Goal: Information Seeking & Learning: Learn about a topic

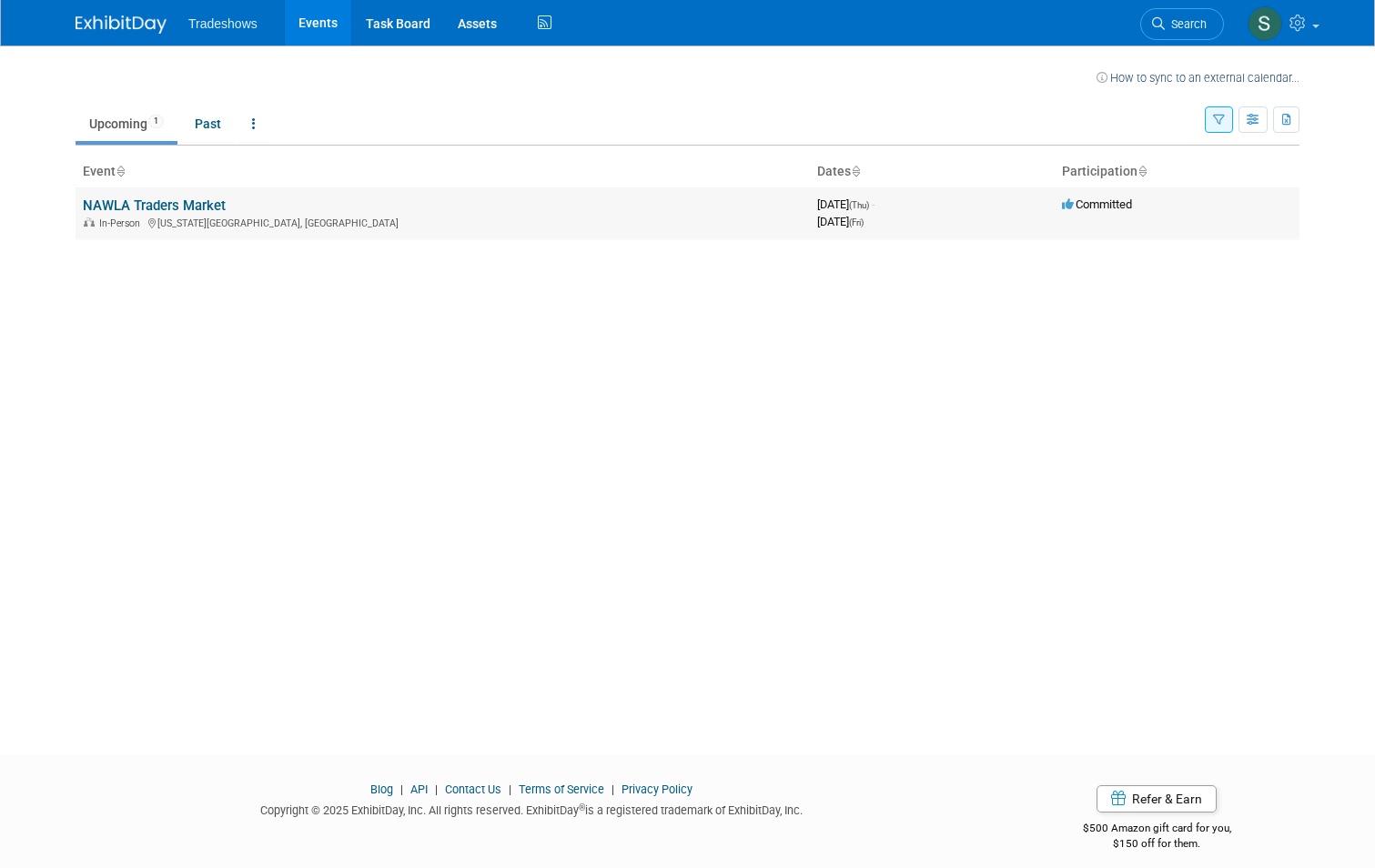
click at [124, 201] on link "NAWLA Traders Market" at bounding box center [153, 205] width 143 height 17
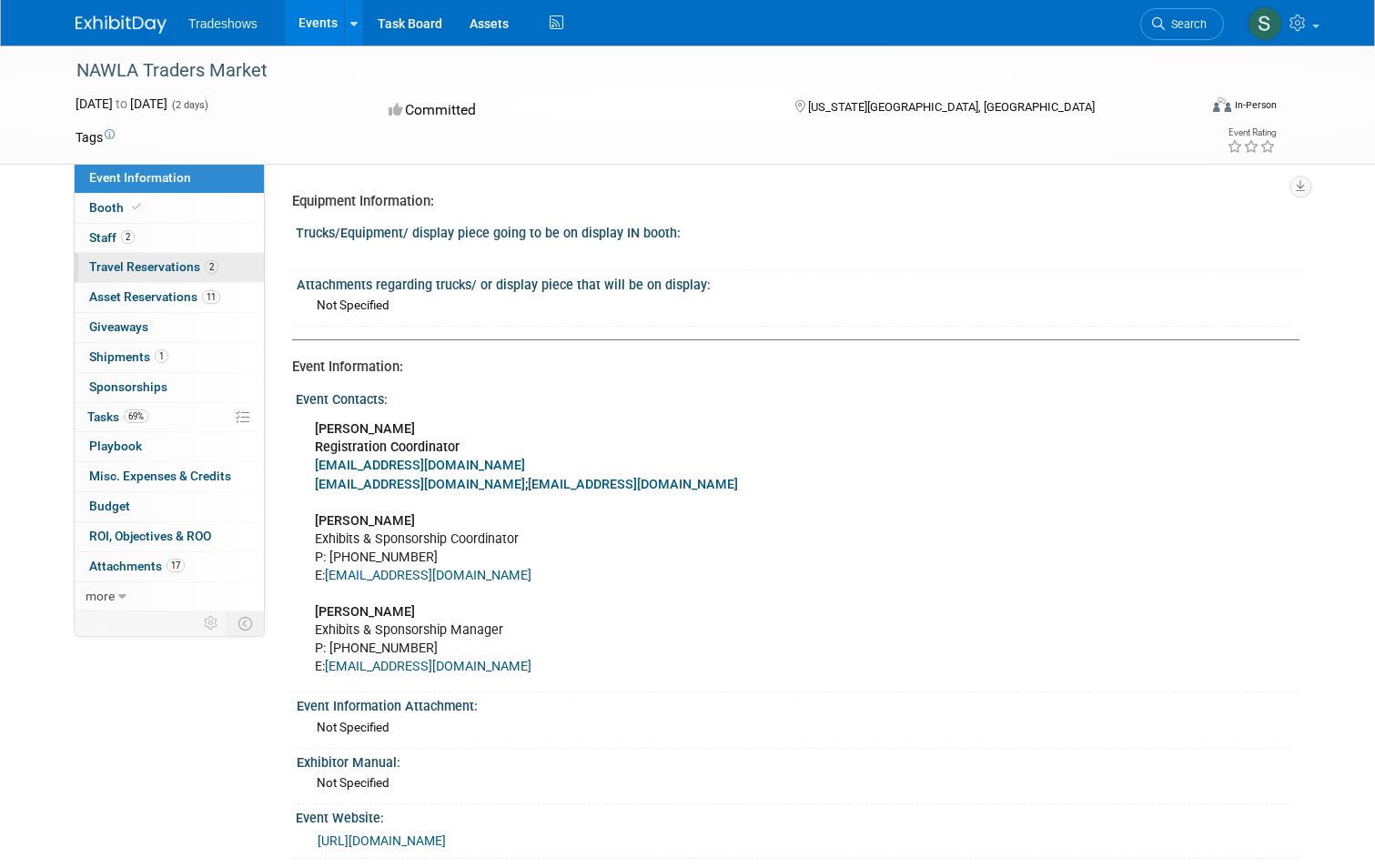
click at [123, 271] on span "Travel Reservations 2" at bounding box center [153, 266] width 129 height 15
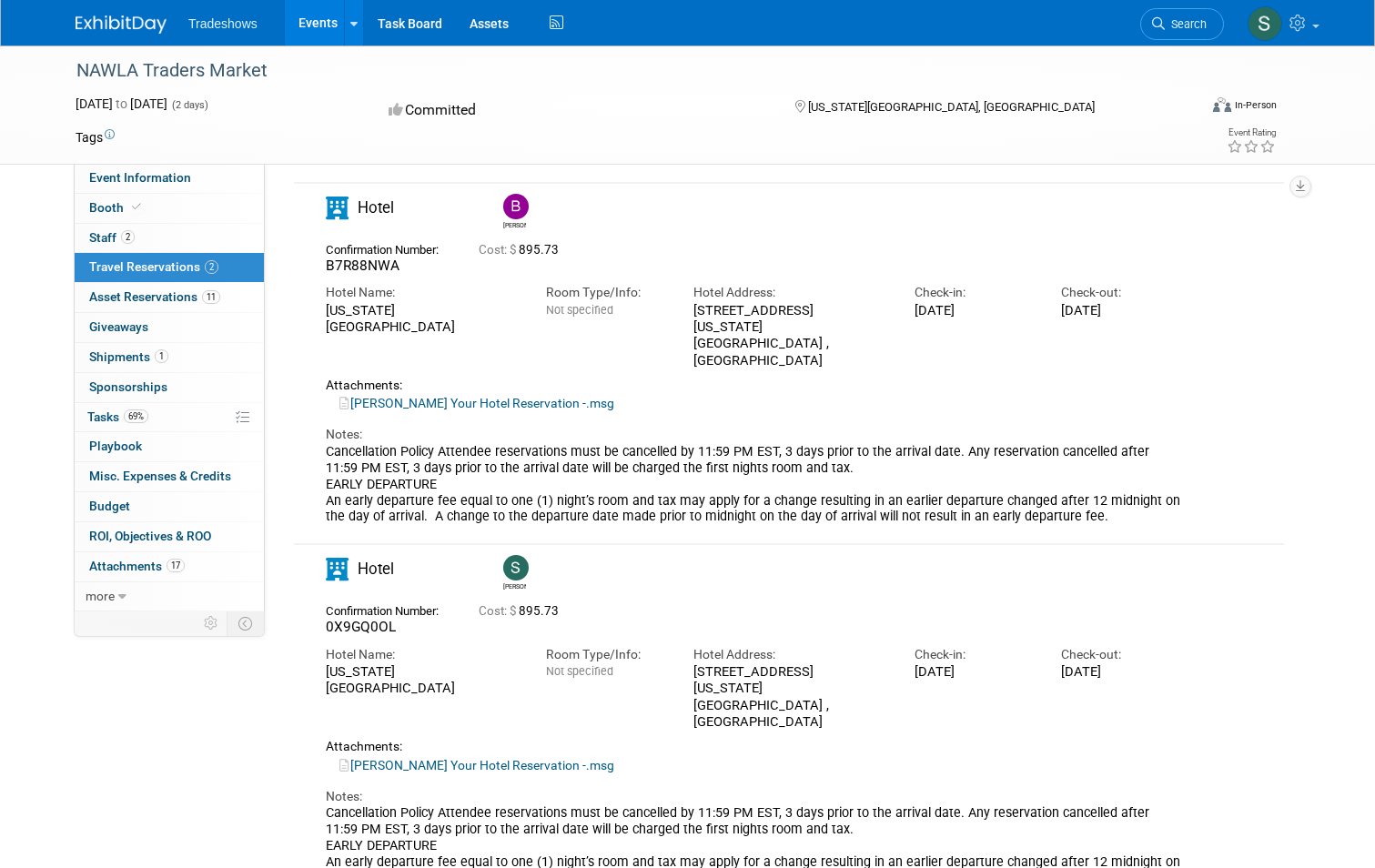
scroll to position [182, 0]
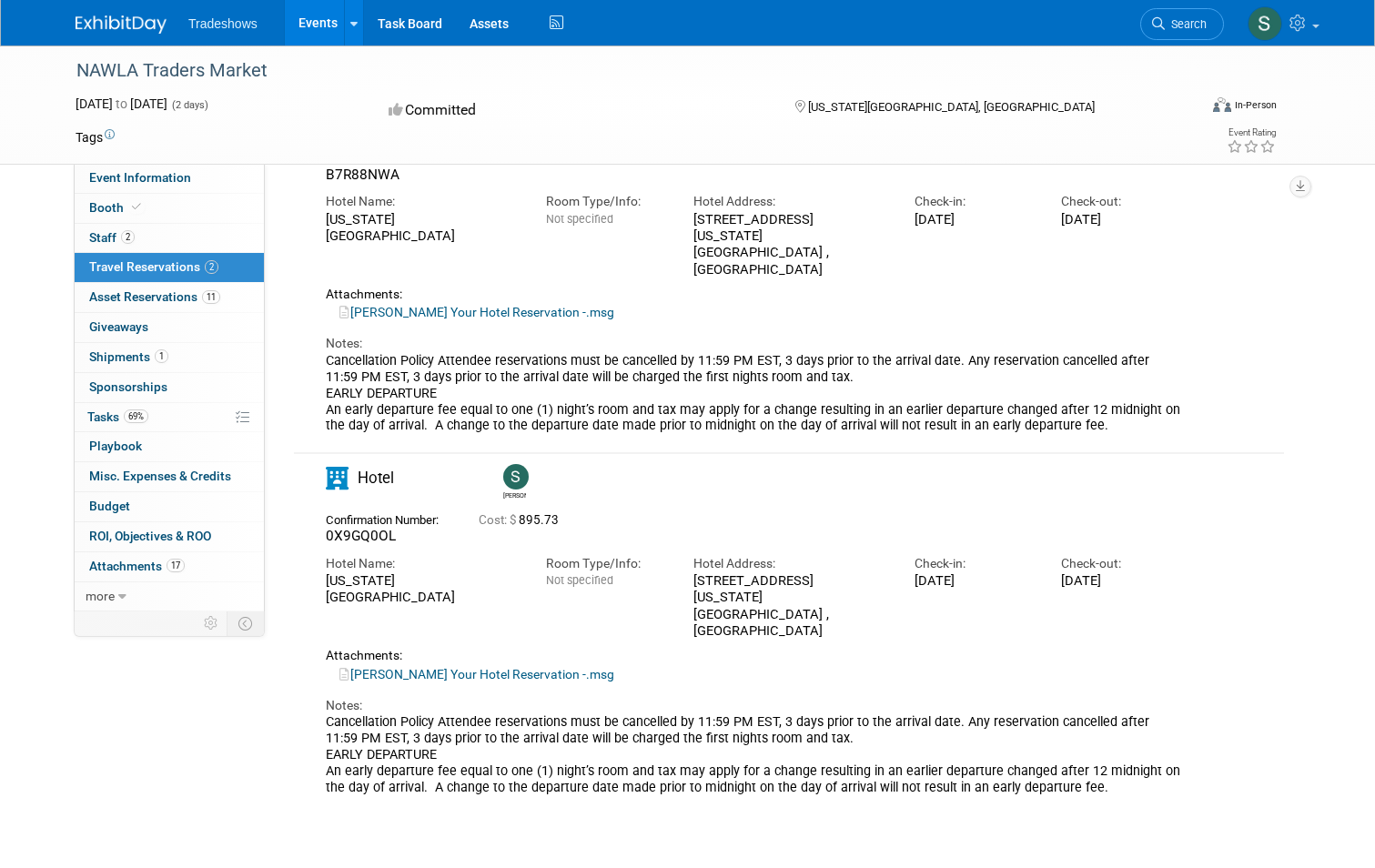
click at [470, 667] on link "[PERSON_NAME] Your Hotel Reservation -.msg" at bounding box center [476, 674] width 275 height 15
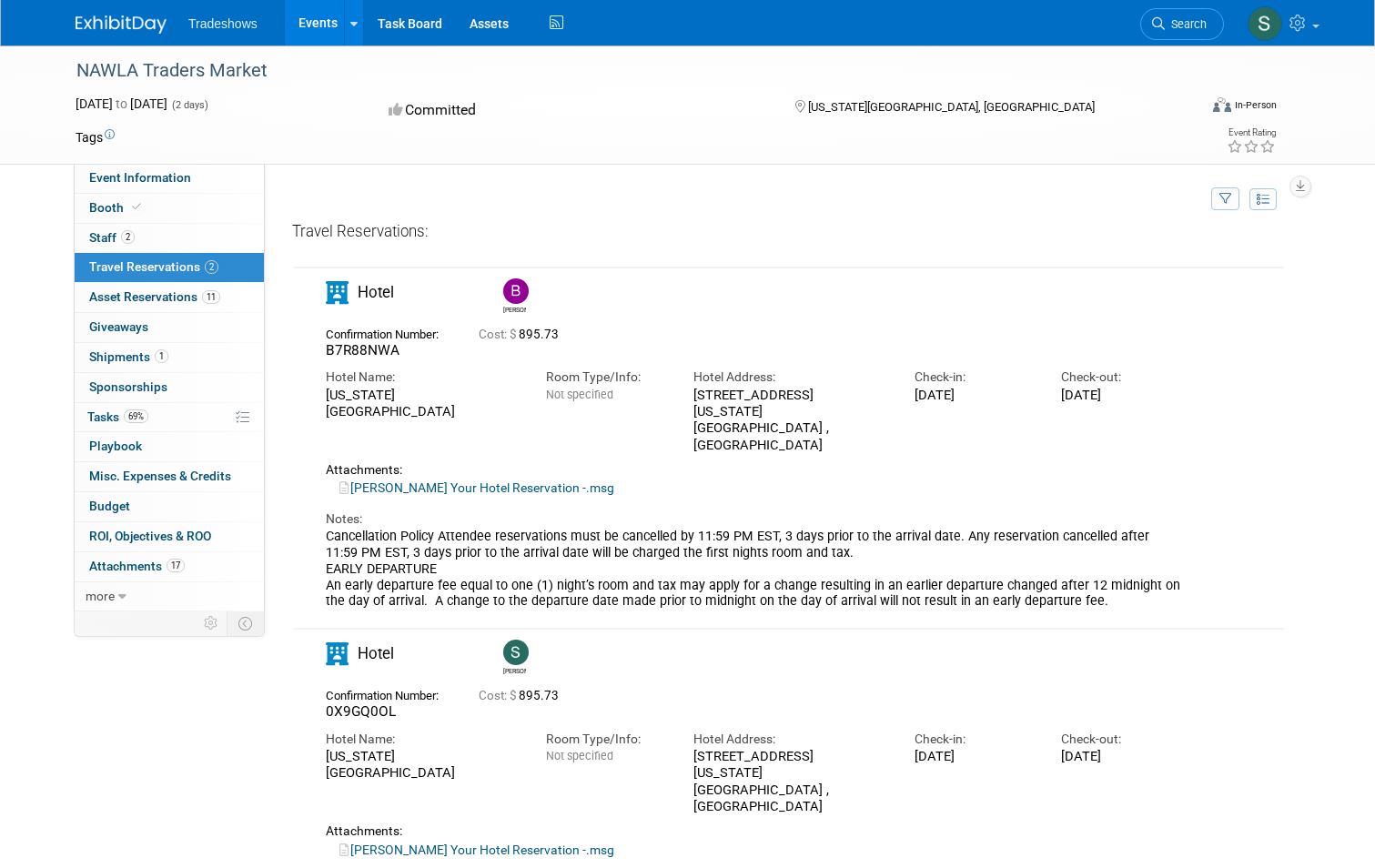
scroll to position [0, 0]
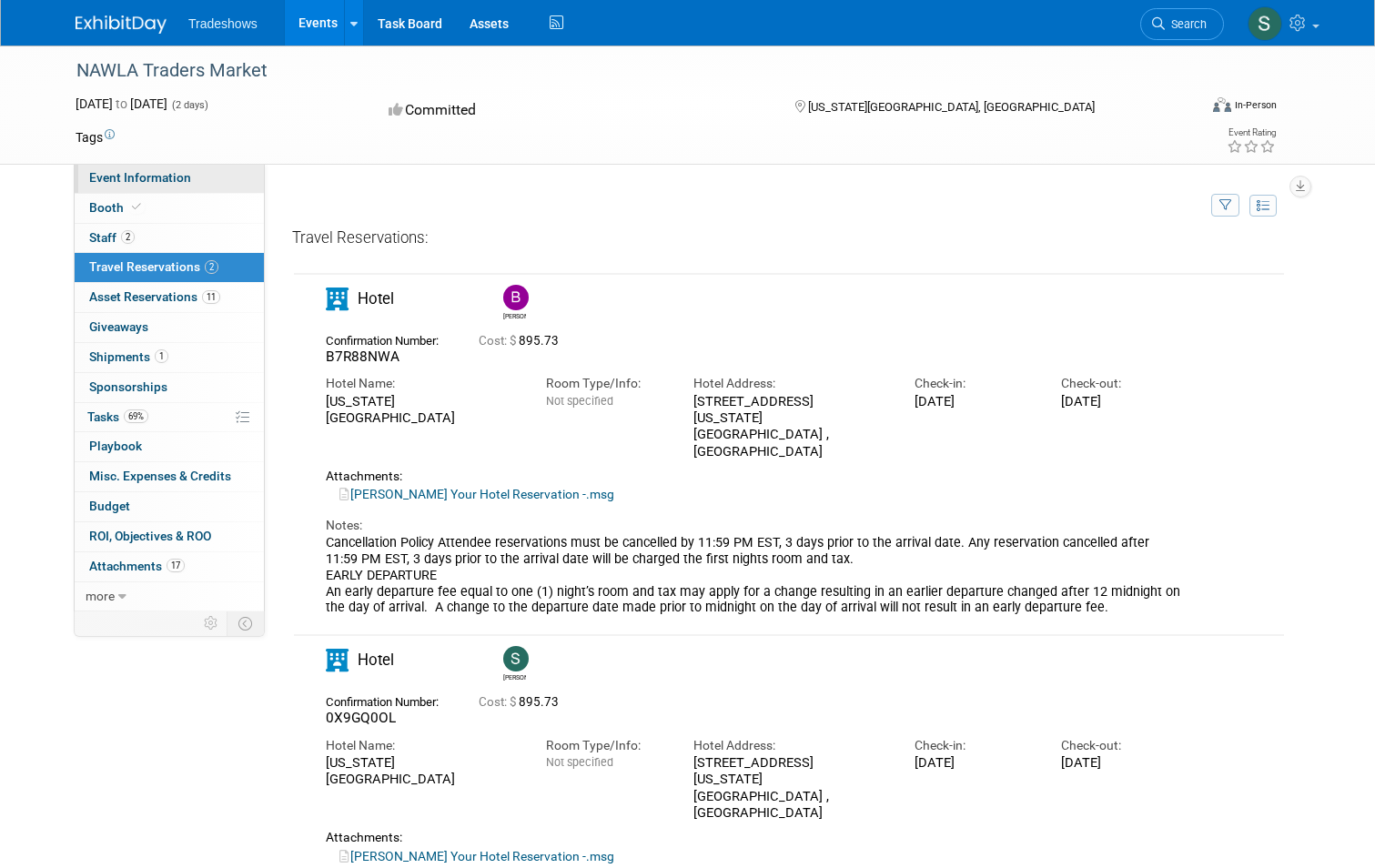
click at [121, 173] on span "Event Information" at bounding box center [140, 177] width 102 height 15
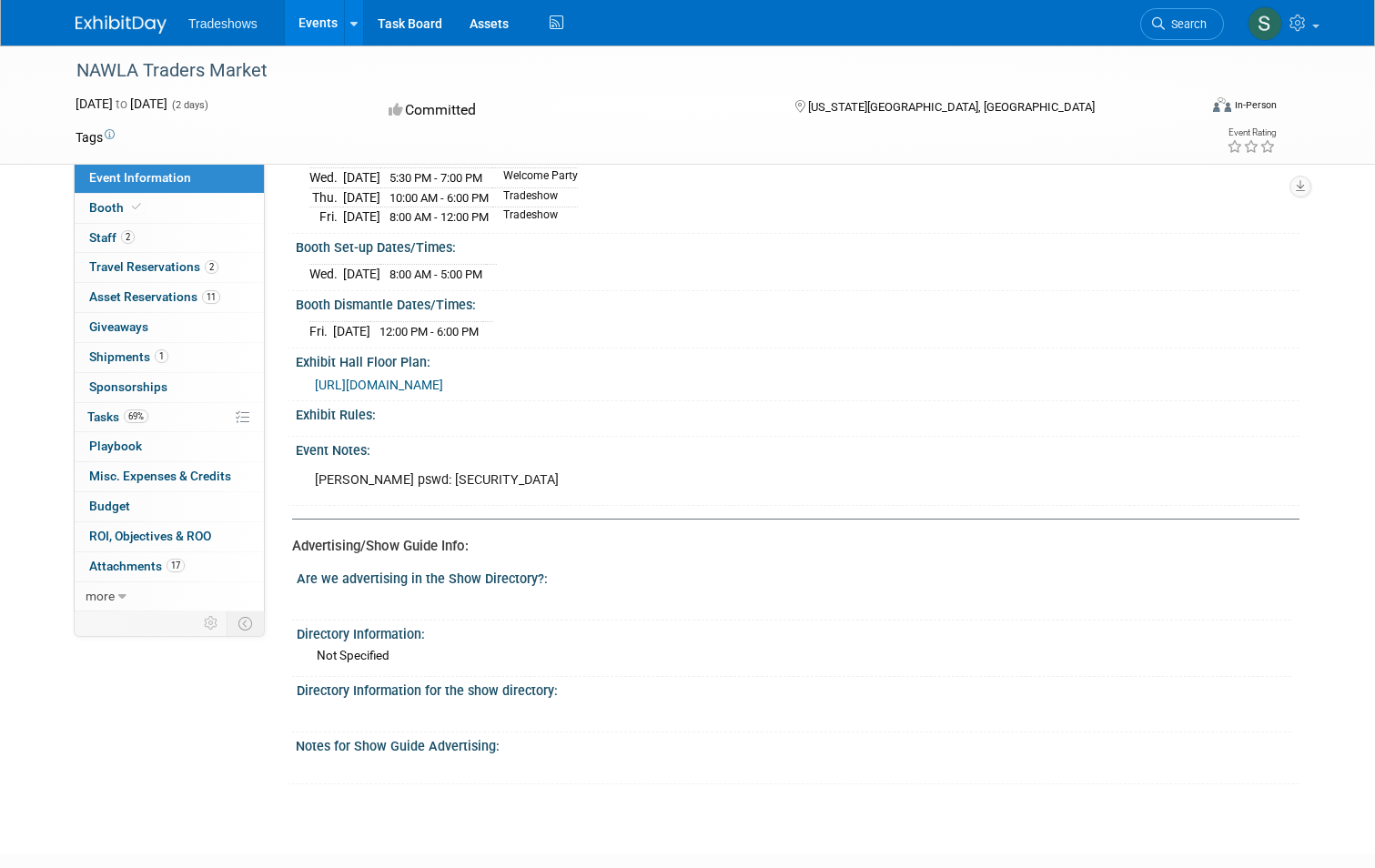
scroll to position [1086, 0]
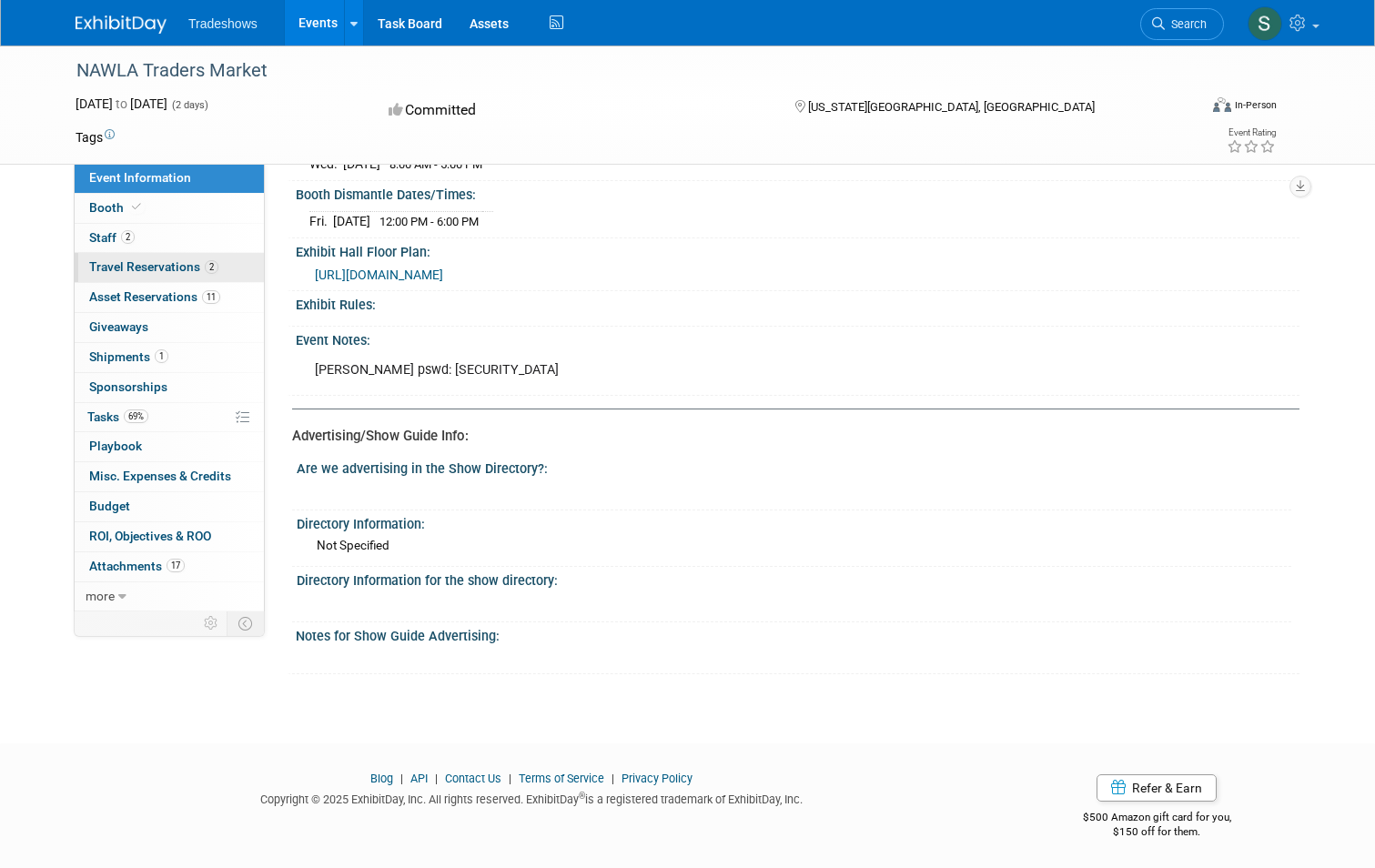
click at [118, 263] on span "Travel Reservations 2" at bounding box center [153, 266] width 129 height 15
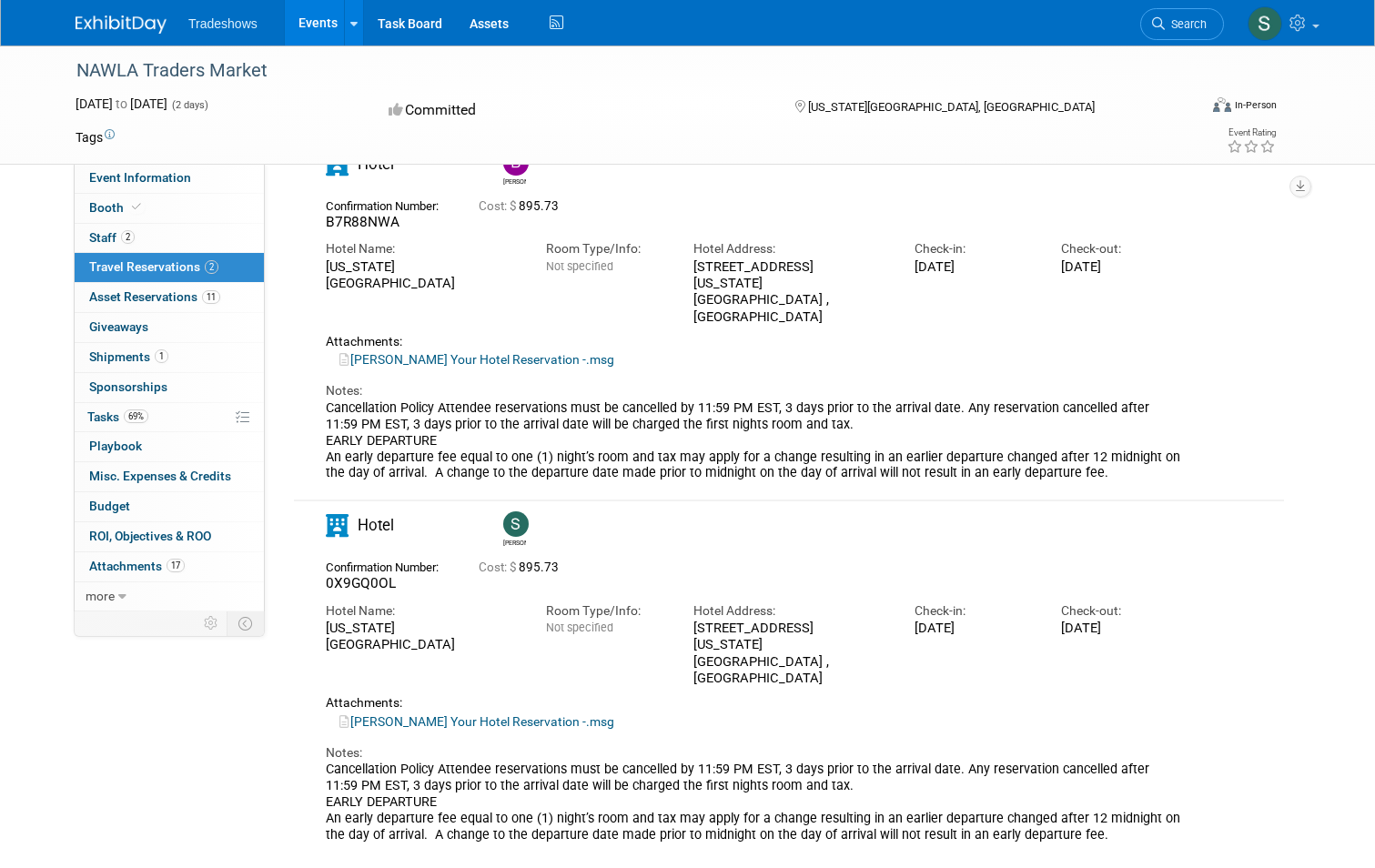
scroll to position [288, 0]
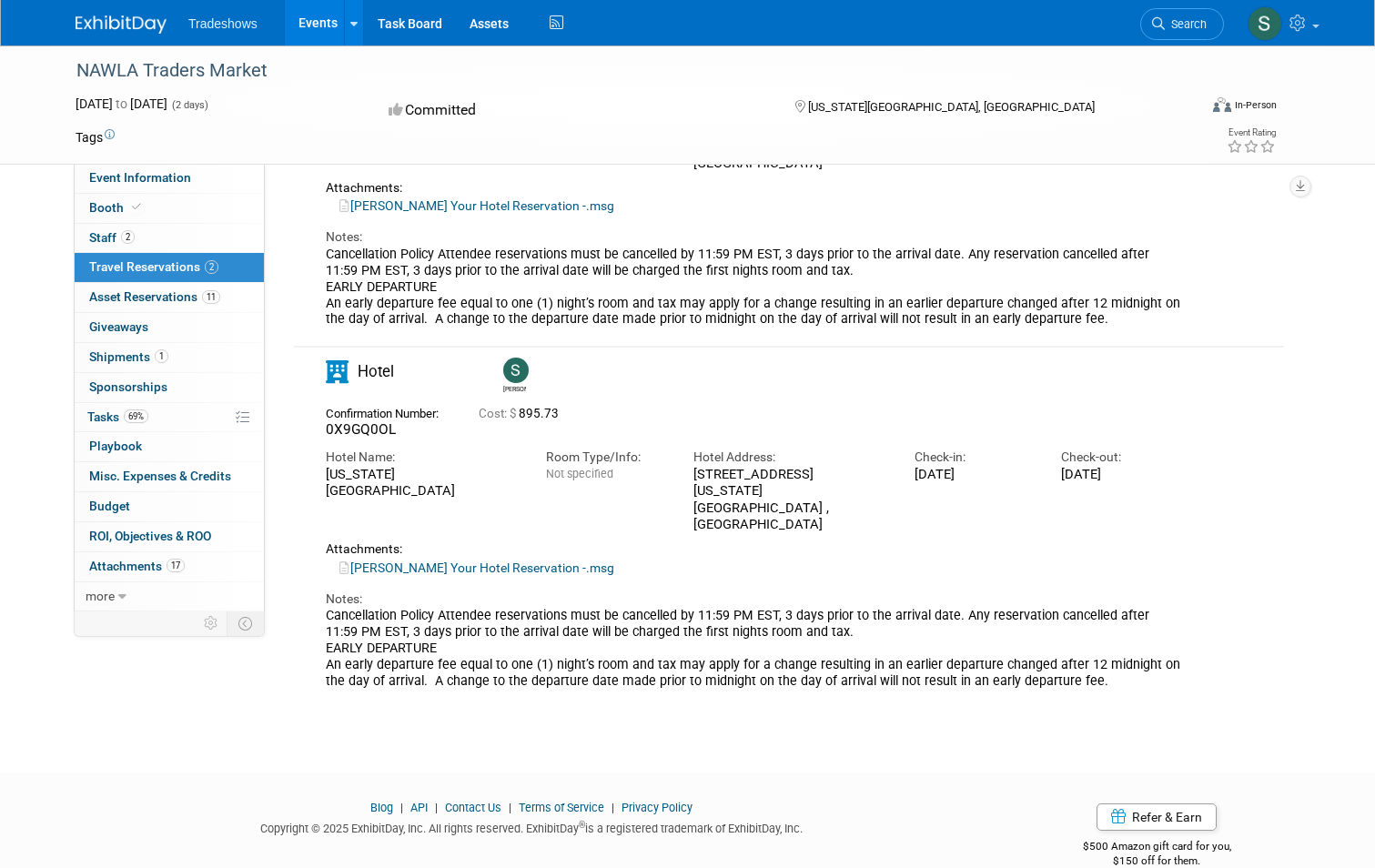
click at [382, 560] on link "[PERSON_NAME] Your Hotel Reservation -.msg" at bounding box center [476, 567] width 275 height 15
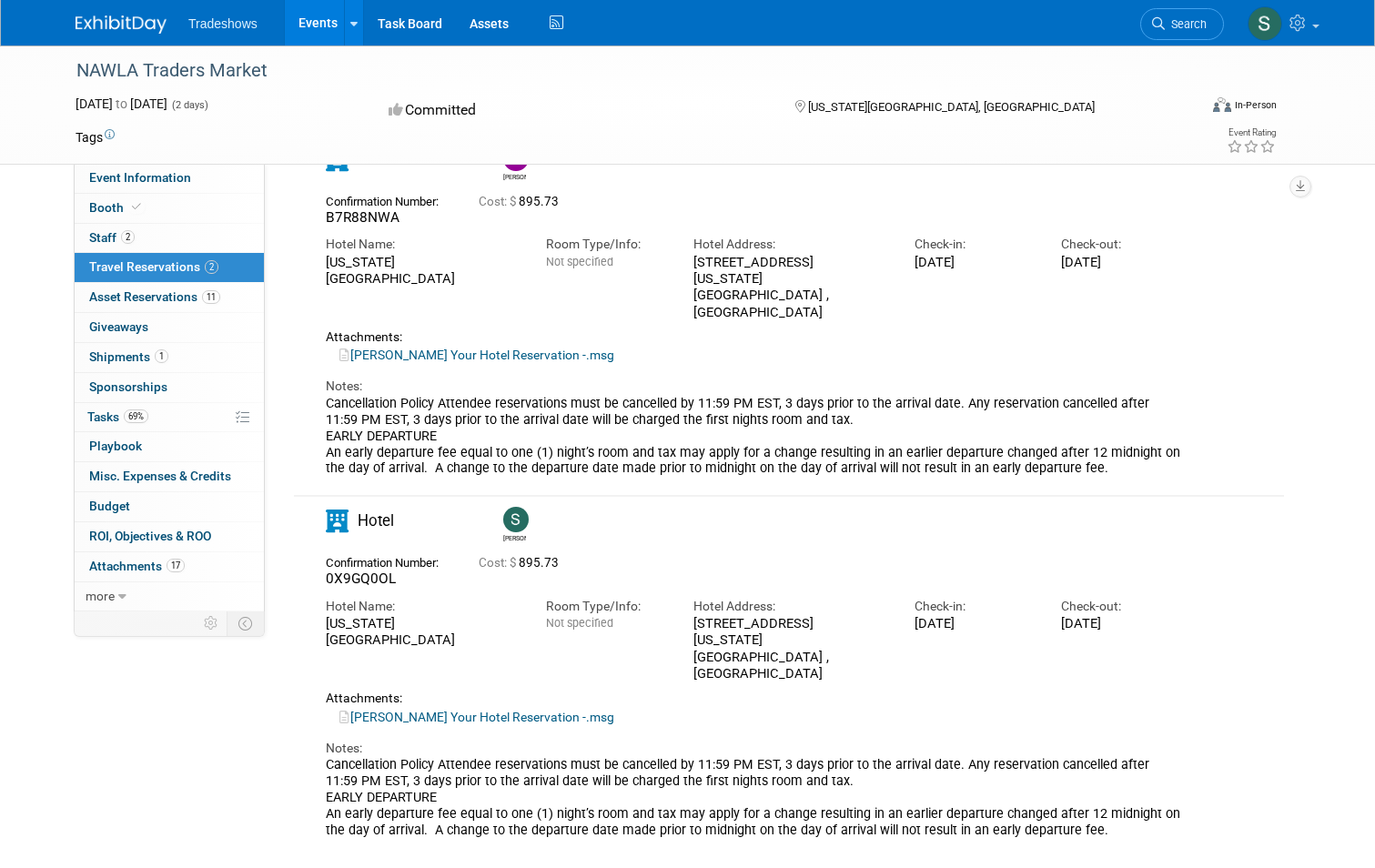
scroll to position [107, 0]
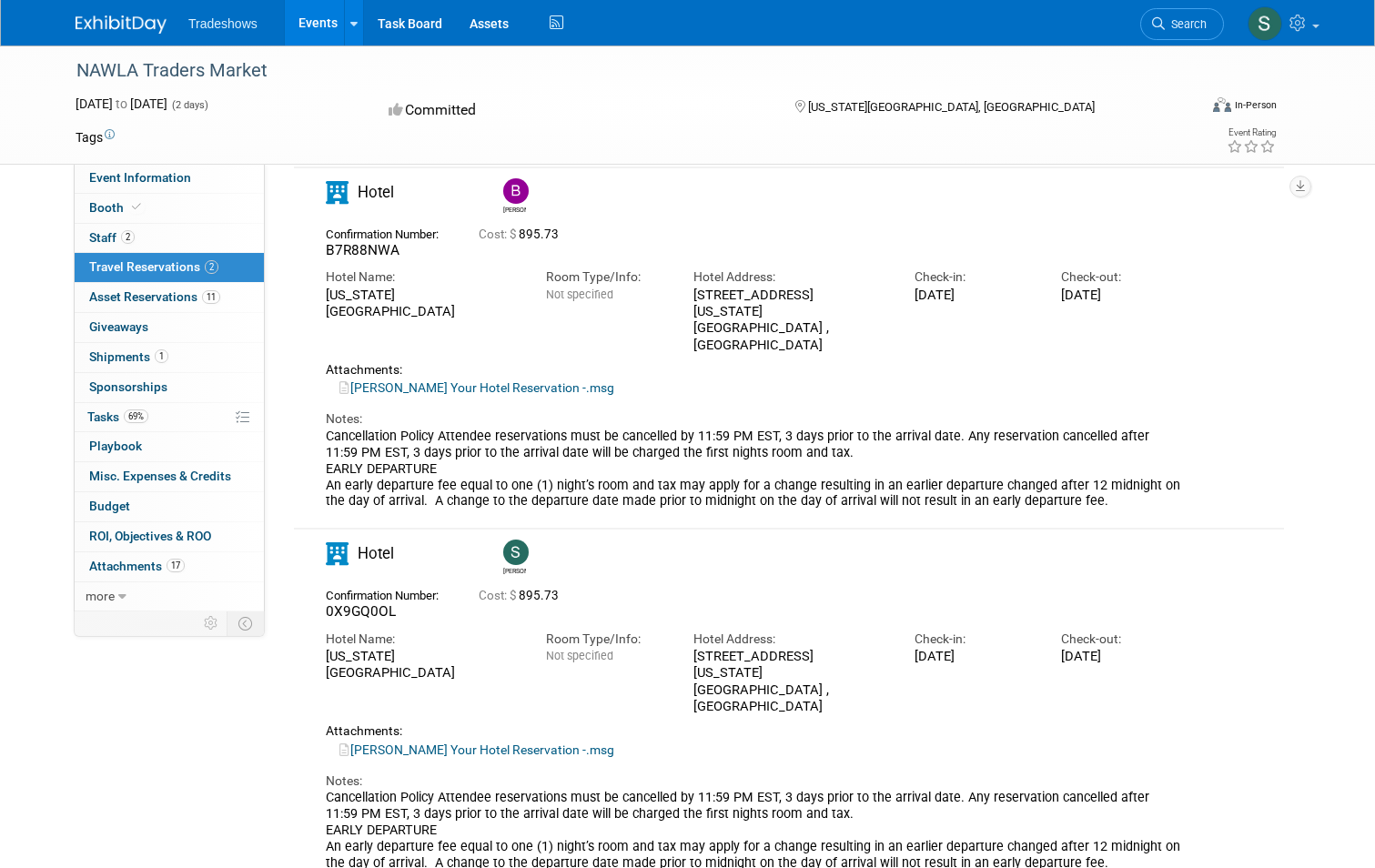
click at [478, 381] on link "[PERSON_NAME] Your Hotel Reservation -.msg" at bounding box center [476, 387] width 275 height 15
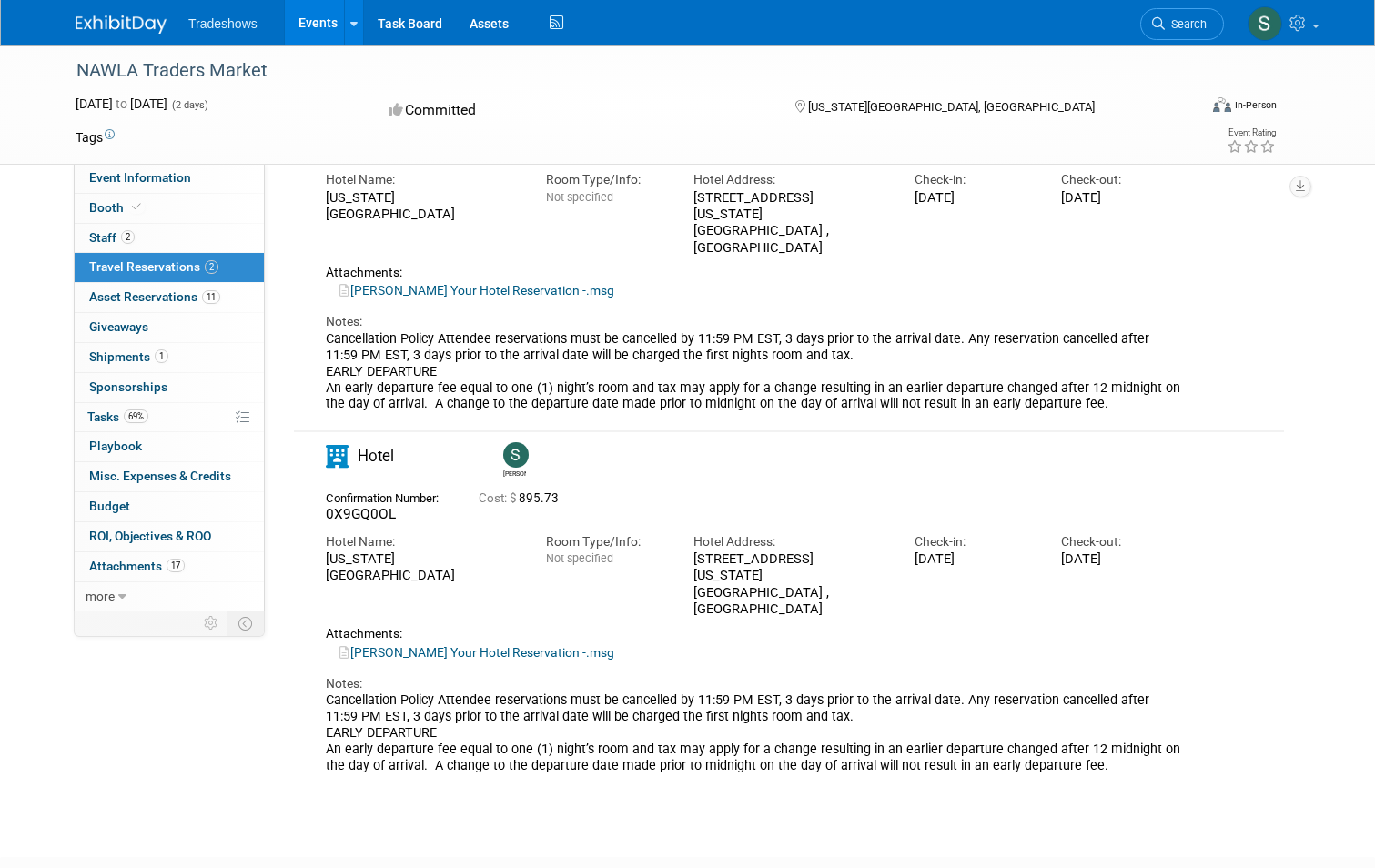
scroll to position [288, 0]
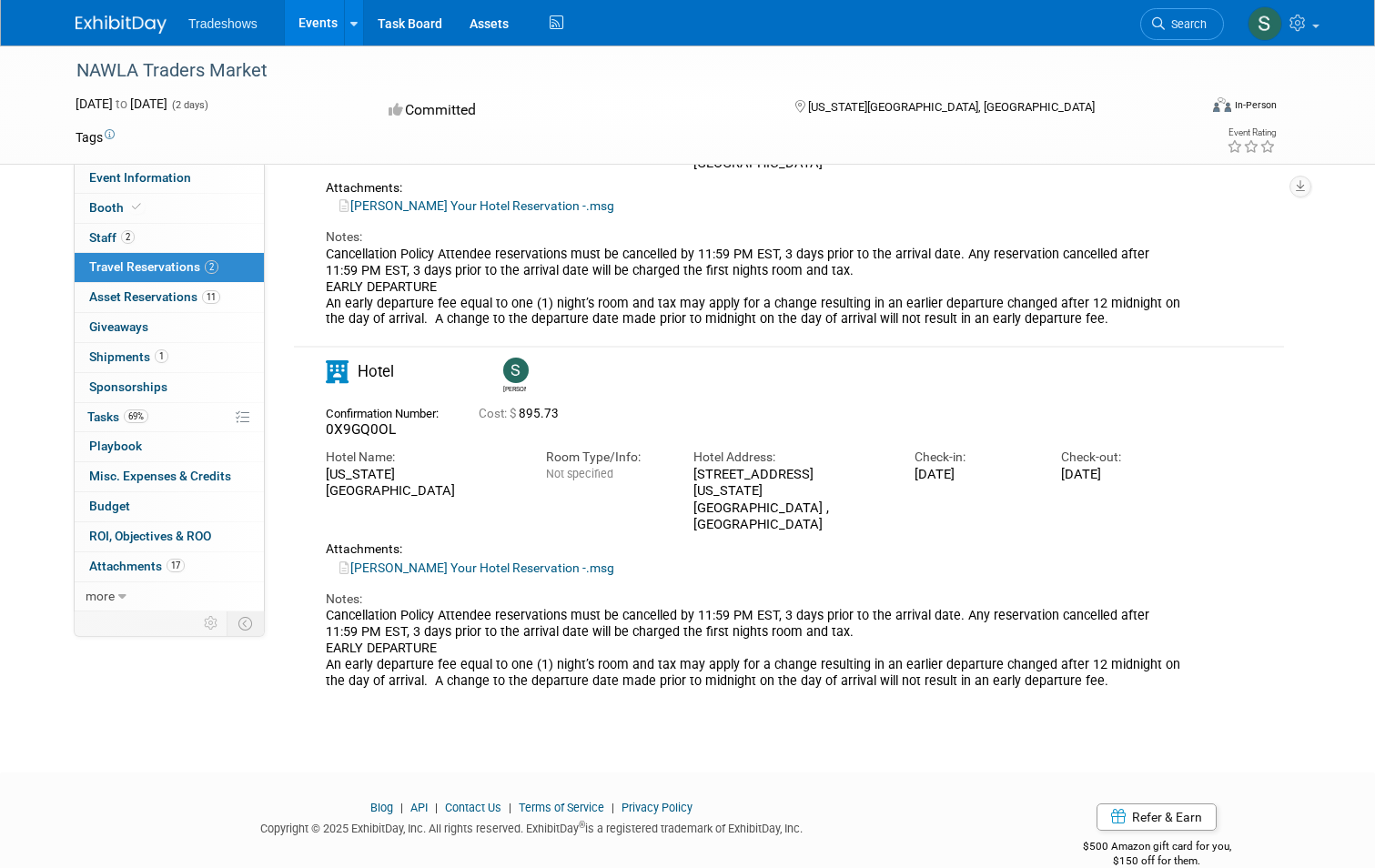
click at [428, 560] on link "[PERSON_NAME] Your Hotel Reservation -.msg" at bounding box center [476, 567] width 275 height 15
click at [391, 560] on link "[PERSON_NAME] Your Hotel Reservation -.msg" at bounding box center [476, 567] width 275 height 15
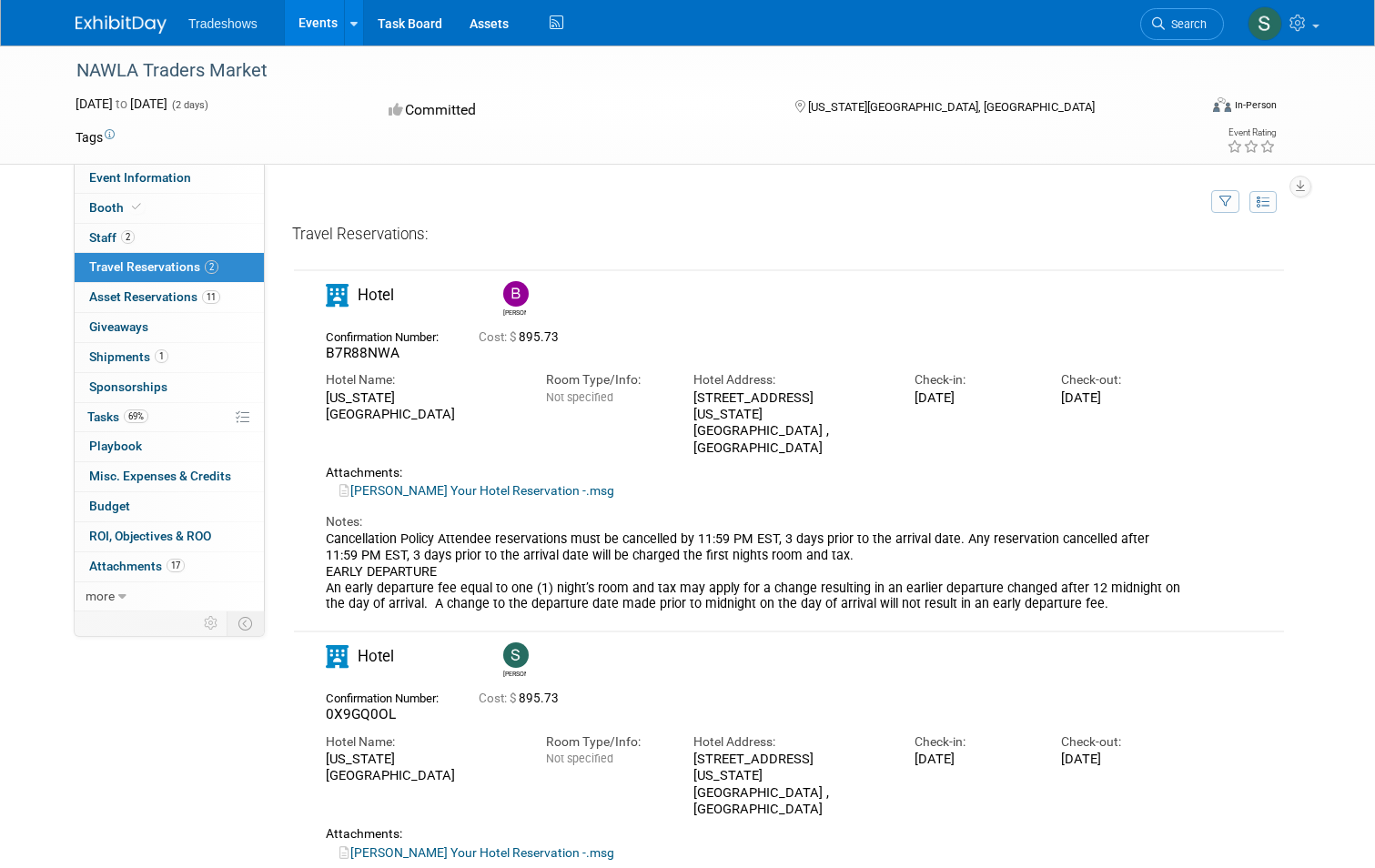
scroll to position [0, 0]
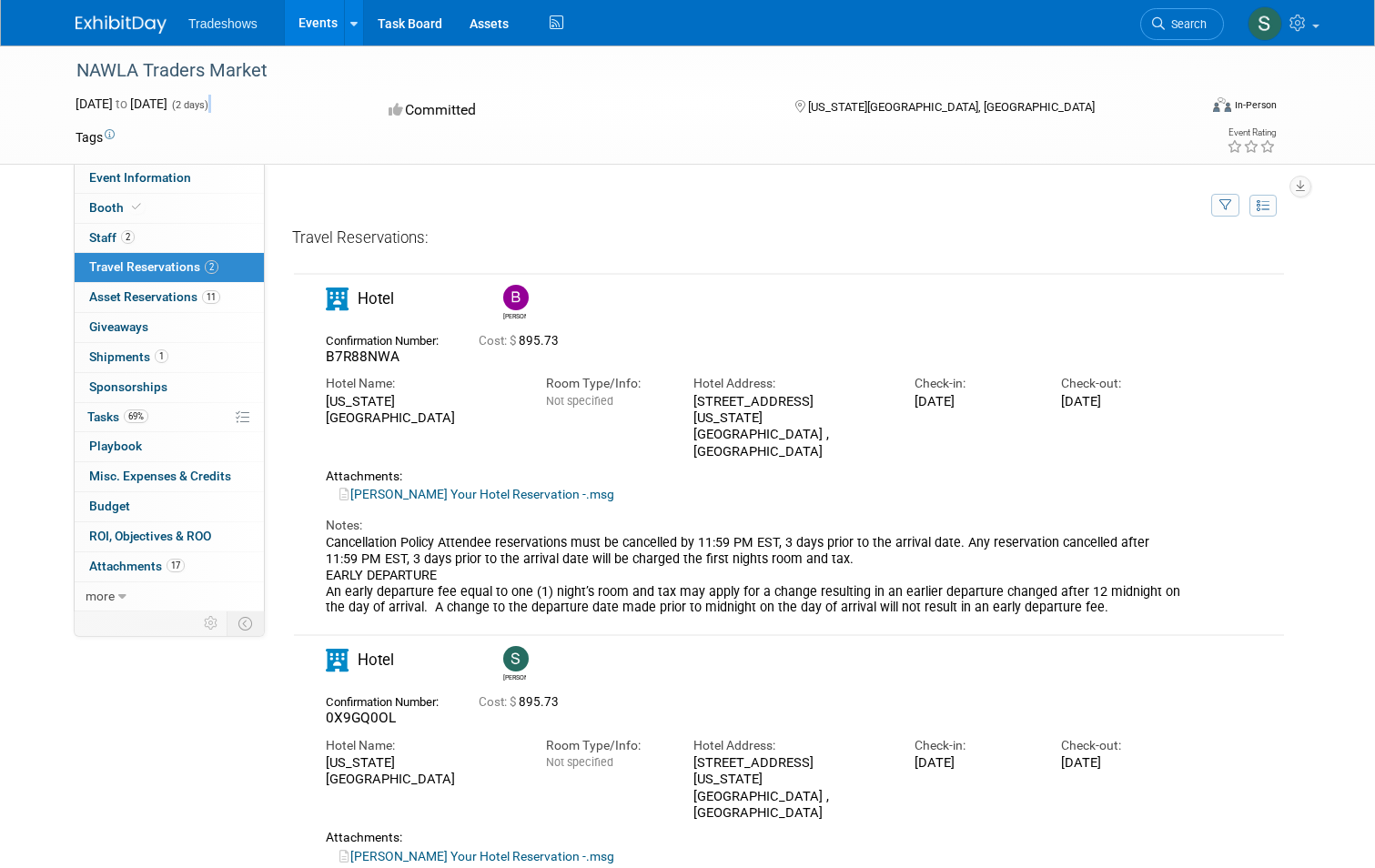
drag, startPoint x: 279, startPoint y: 115, endPoint x: 261, endPoint y: 108, distance: 19.3
click at [261, 108] on div "[DATE] to [DATE] (2 days) [DATE] to [DATE] Committed [US_STATE][GEOGRAPHIC_DATA…" at bounding box center [676, 110] width 1228 height 32
click at [92, 67] on div "NAWLA Traders Market" at bounding box center [621, 71] width 1104 height 33
drag, startPoint x: 54, startPoint y: 70, endPoint x: 257, endPoint y: 82, distance: 203.4
click at [257, 82] on div "NAWLA Traders Market" at bounding box center [625, 70] width 1126 height 50
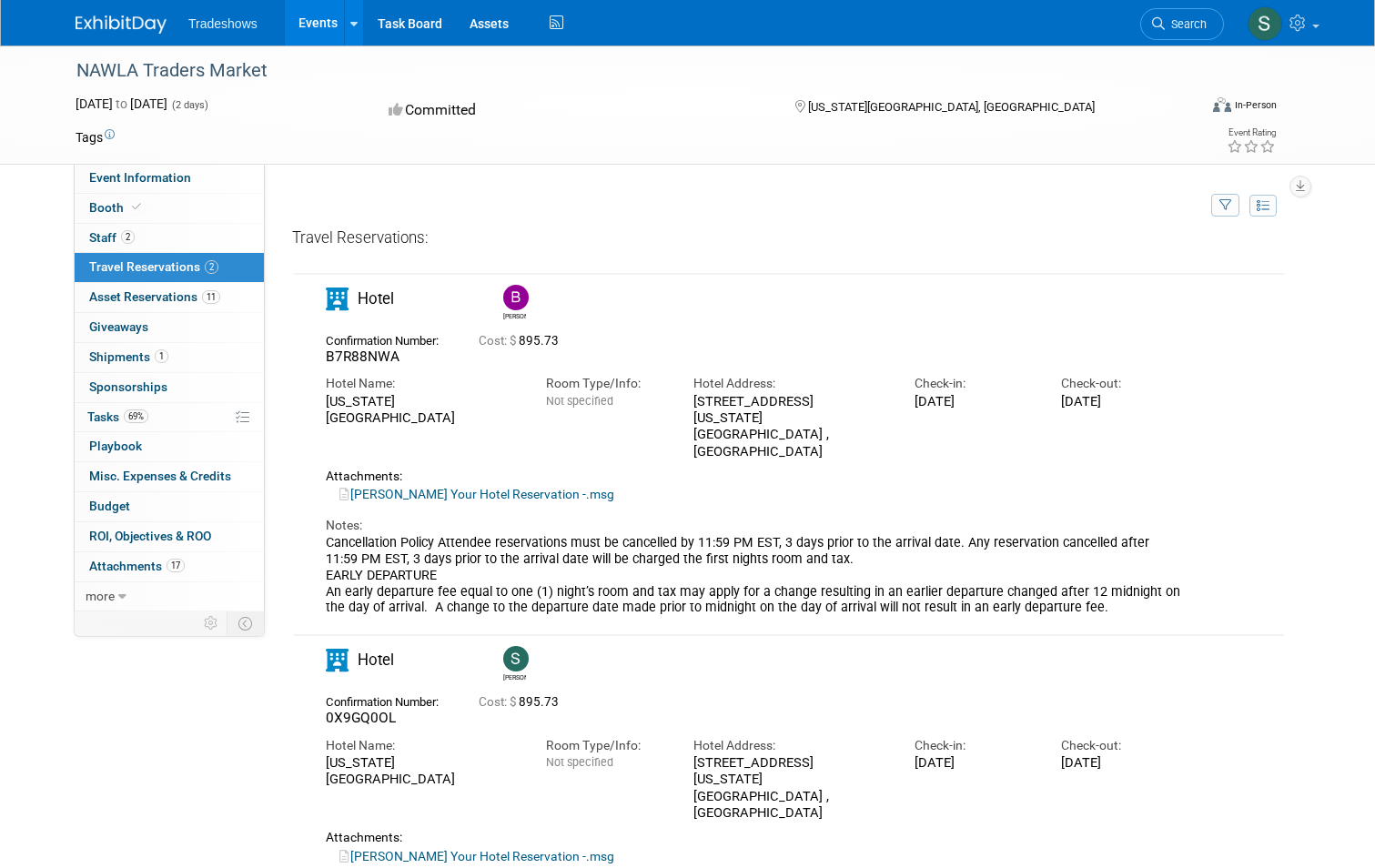
drag, startPoint x: 257, startPoint y: 82, endPoint x: 197, endPoint y: 70, distance: 61.2
copy div "NAWLA Traders Market"
click at [93, 176] on span "Event Information" at bounding box center [140, 177] width 102 height 15
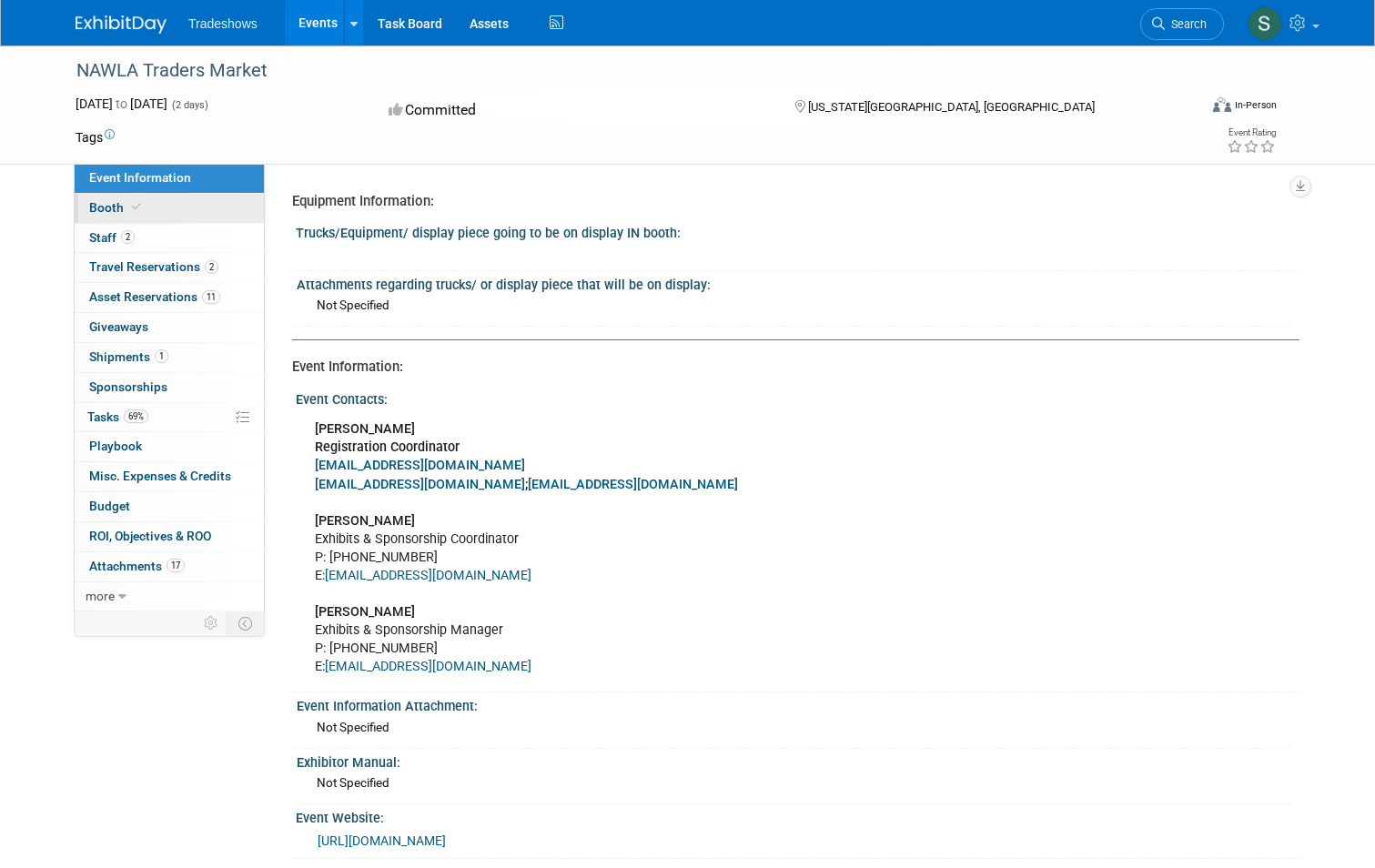
click at [98, 195] on link "Booth" at bounding box center [169, 209] width 189 height 29
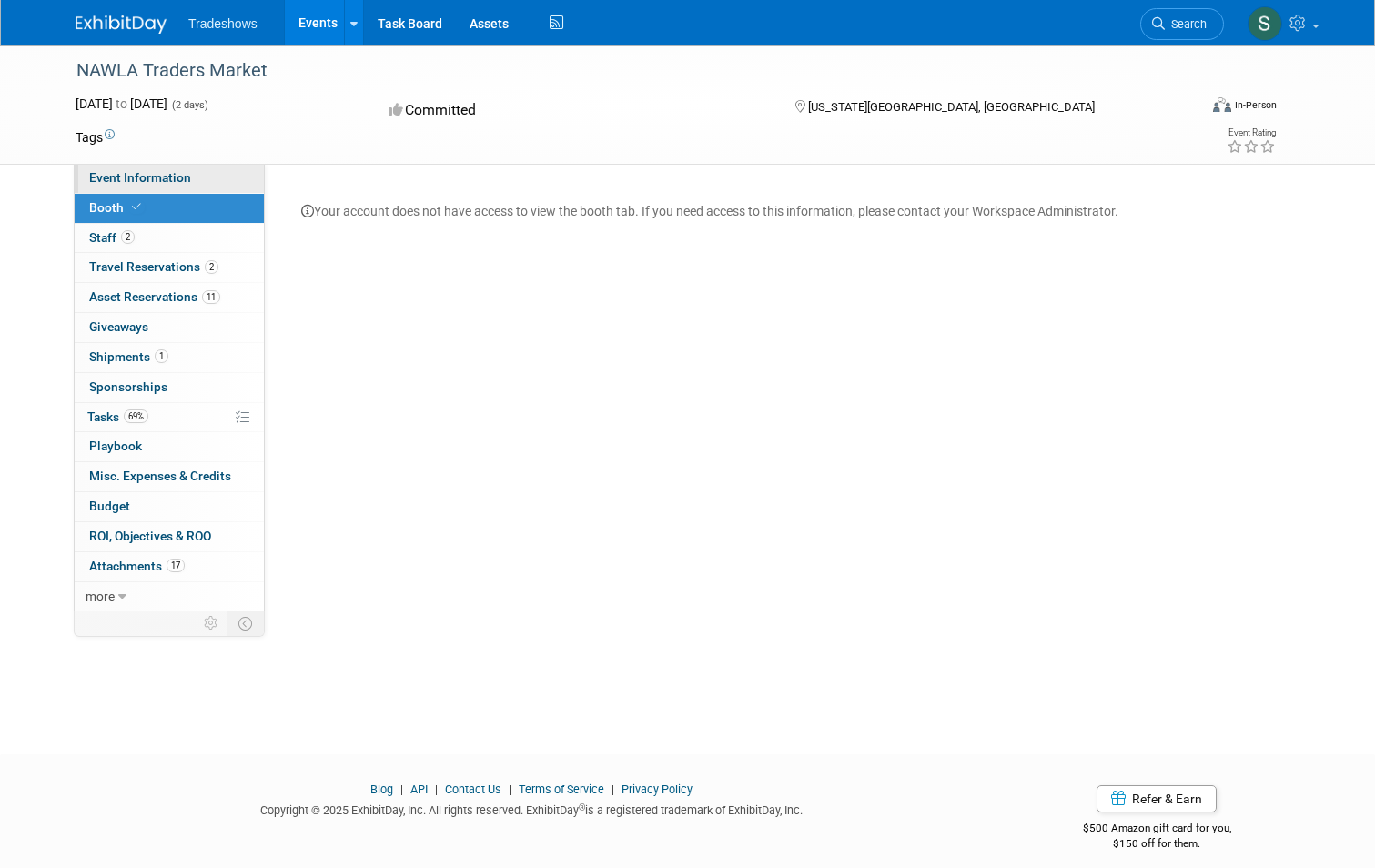
click at [122, 180] on span "Event Information" at bounding box center [140, 177] width 102 height 15
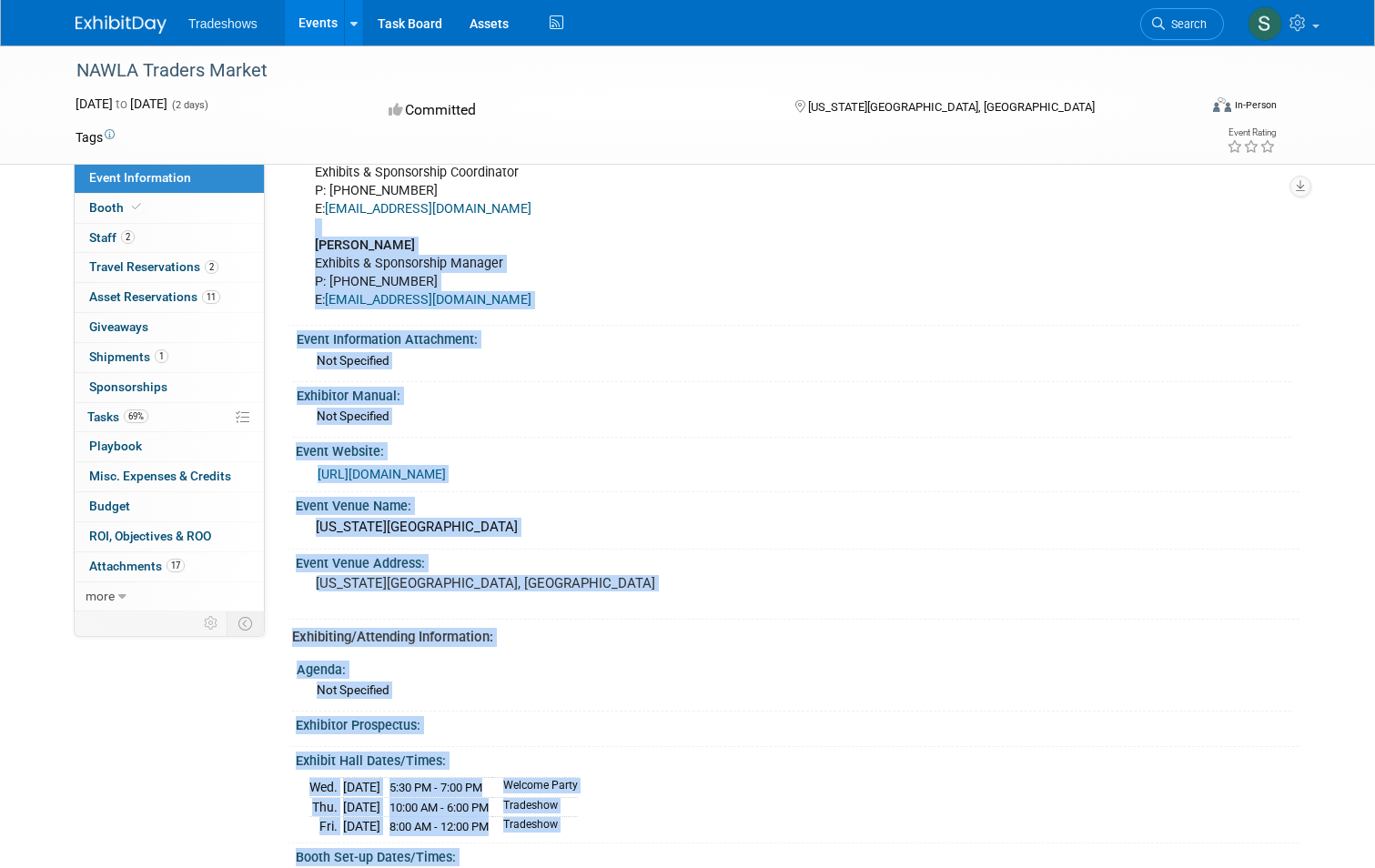
scroll to position [364, 0]
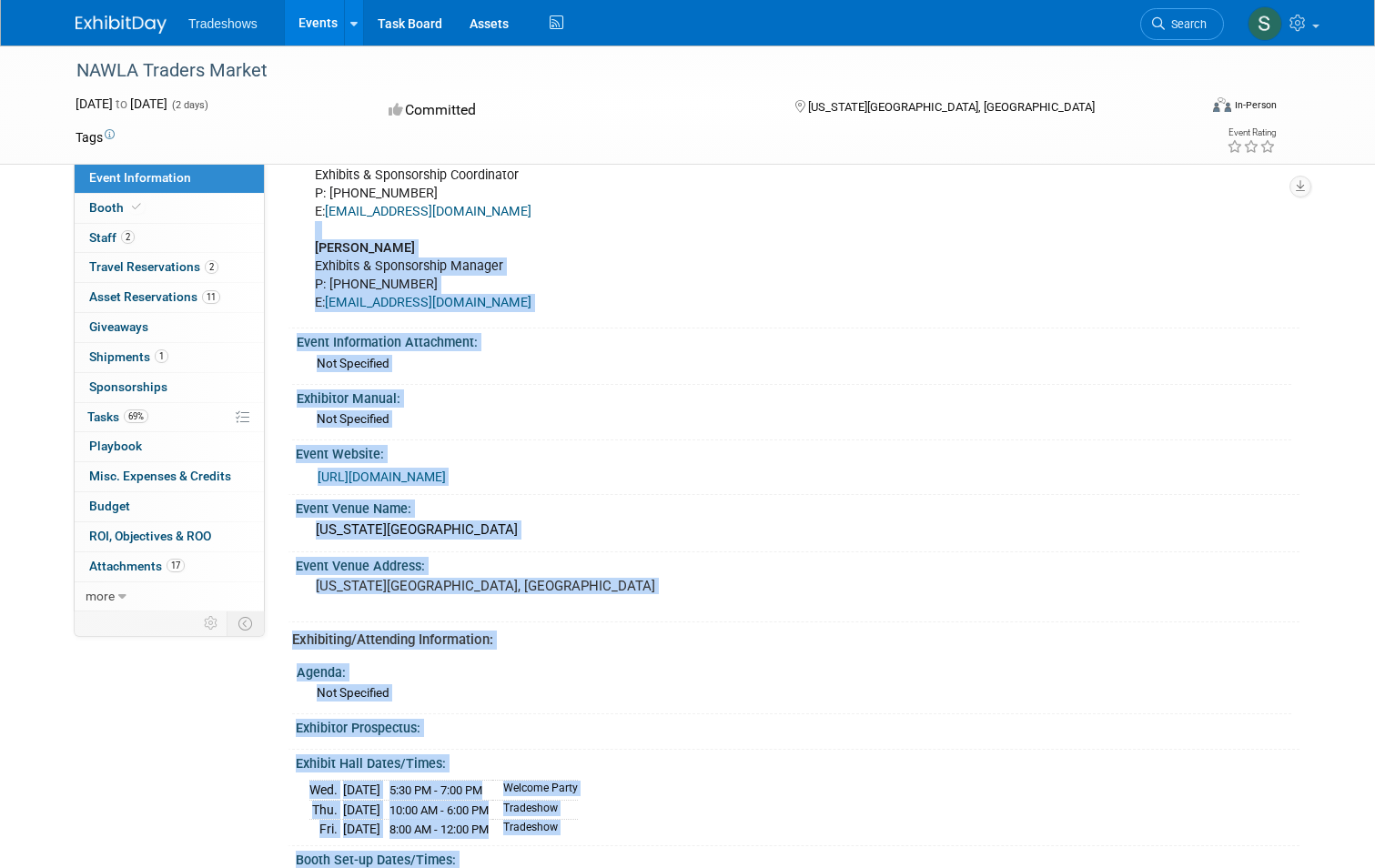
drag, startPoint x: 525, startPoint y: 584, endPoint x: 301, endPoint y: 341, distance: 330.5
click at [301, 341] on div "Equipment Information: Trucks/Equipment/ display piece going to be on display I…" at bounding box center [788, 608] width 993 height 1577
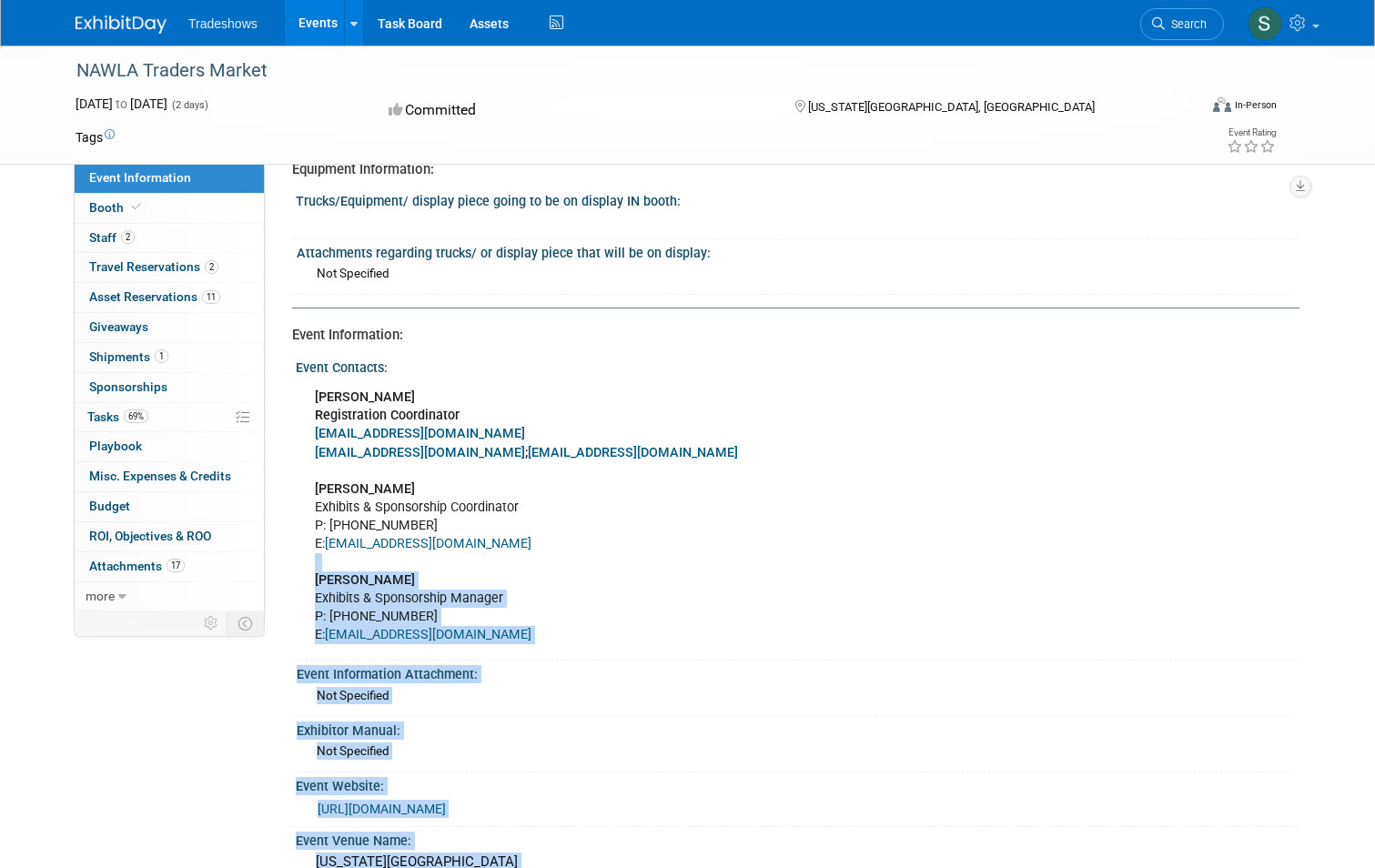
scroll to position [0, 0]
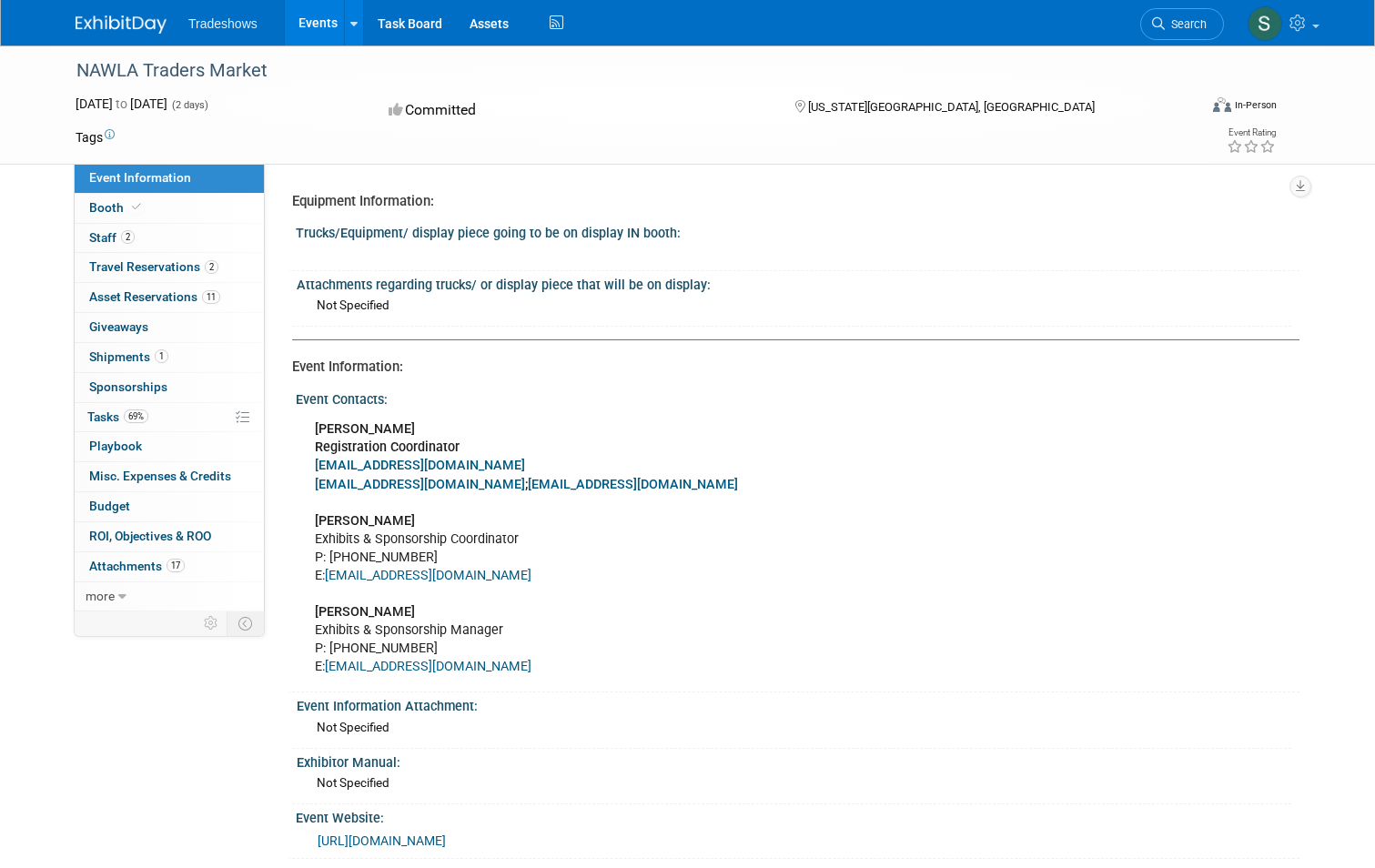
click at [964, 515] on div "Katie Steingrabe Registration Coordinator ksteingrabe@smithbucklin.com Registra…" at bounding box center [702, 549] width 801 height 274
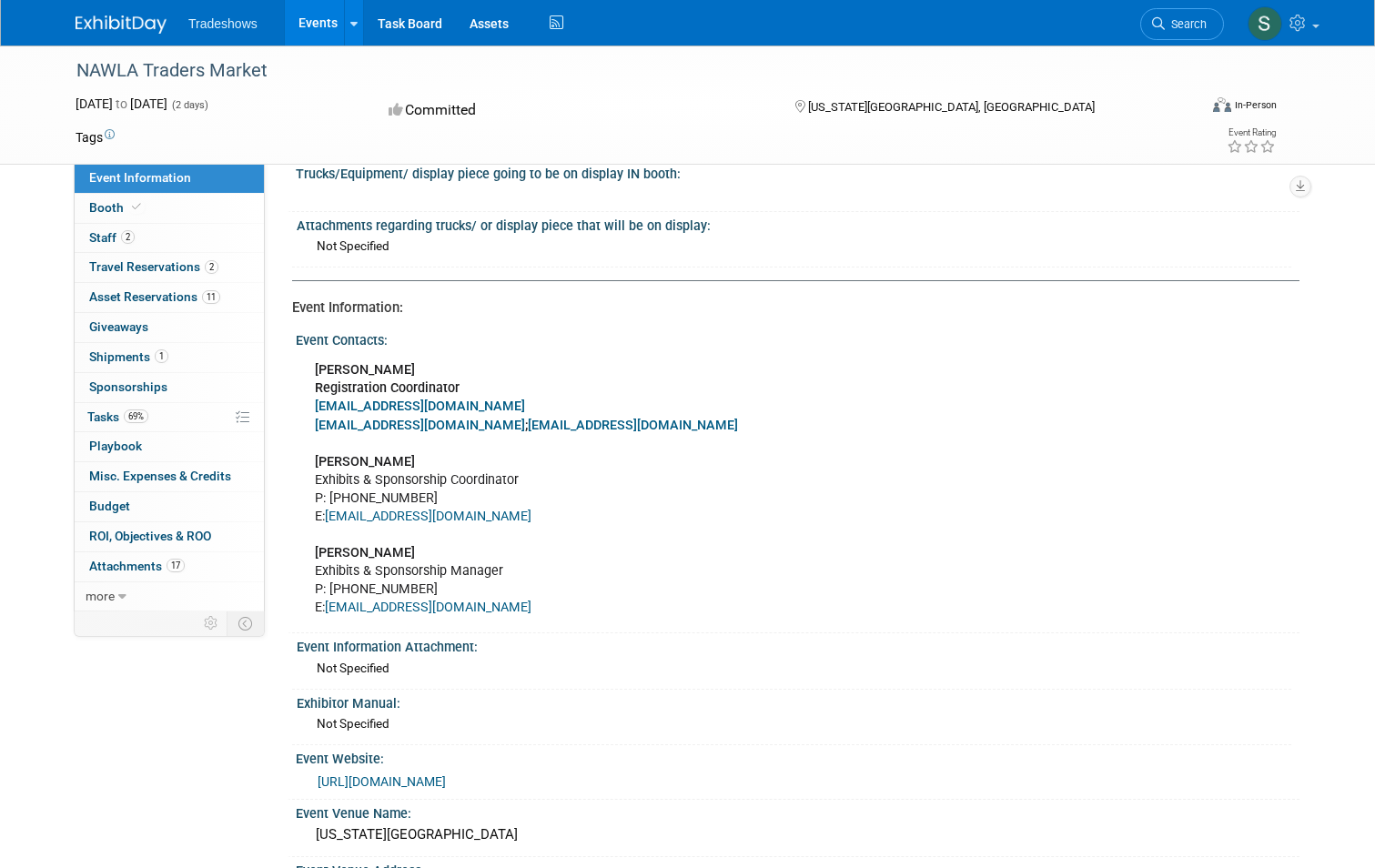
scroll to position [91, 0]
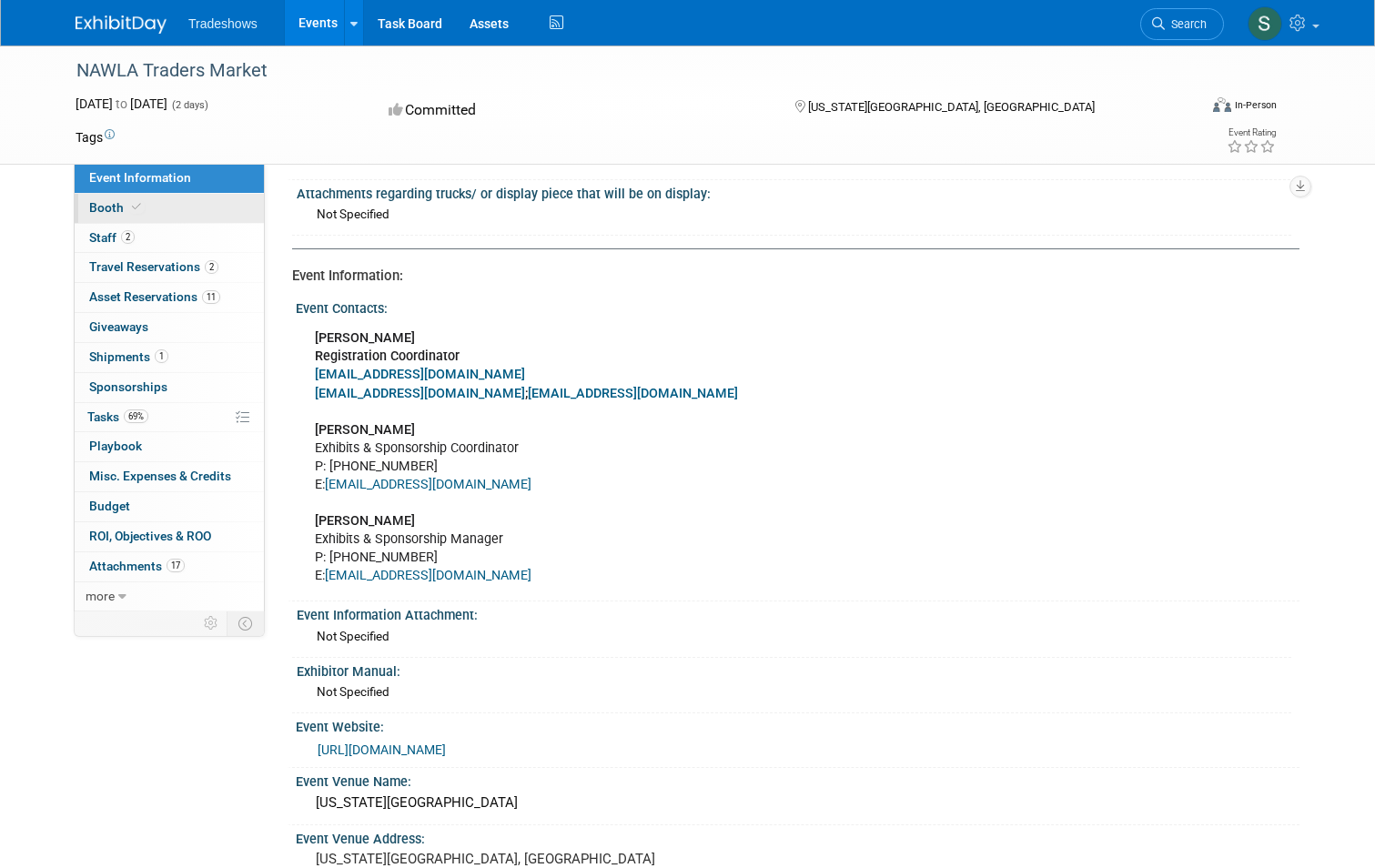
click at [93, 210] on span "Booth" at bounding box center [117, 207] width 55 height 15
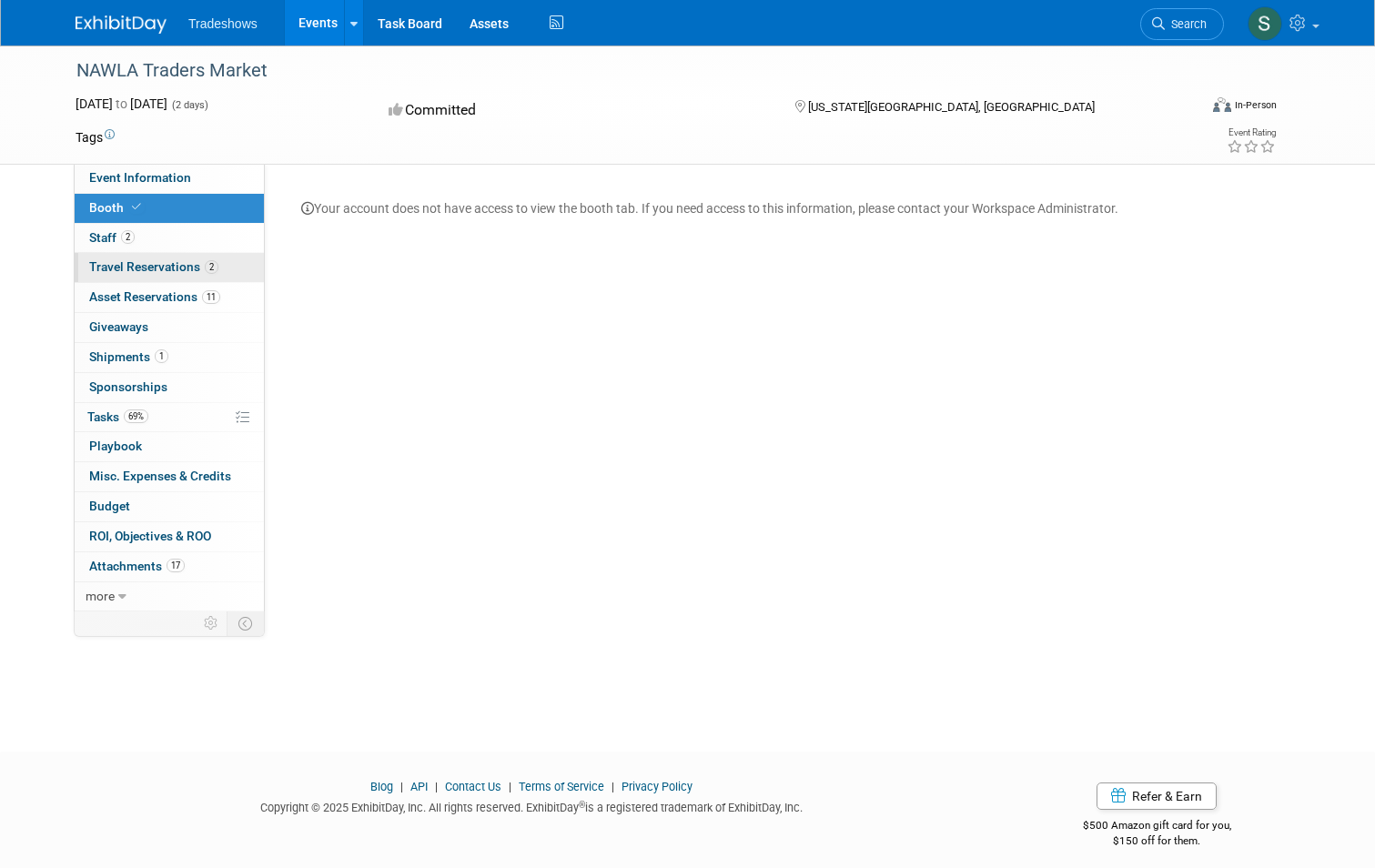
scroll to position [0, 0]
click at [132, 200] on link "Booth" at bounding box center [169, 209] width 189 height 29
click at [105, 204] on span "Booth" at bounding box center [117, 207] width 55 height 15
click at [123, 177] on span "Event Information" at bounding box center [140, 177] width 102 height 15
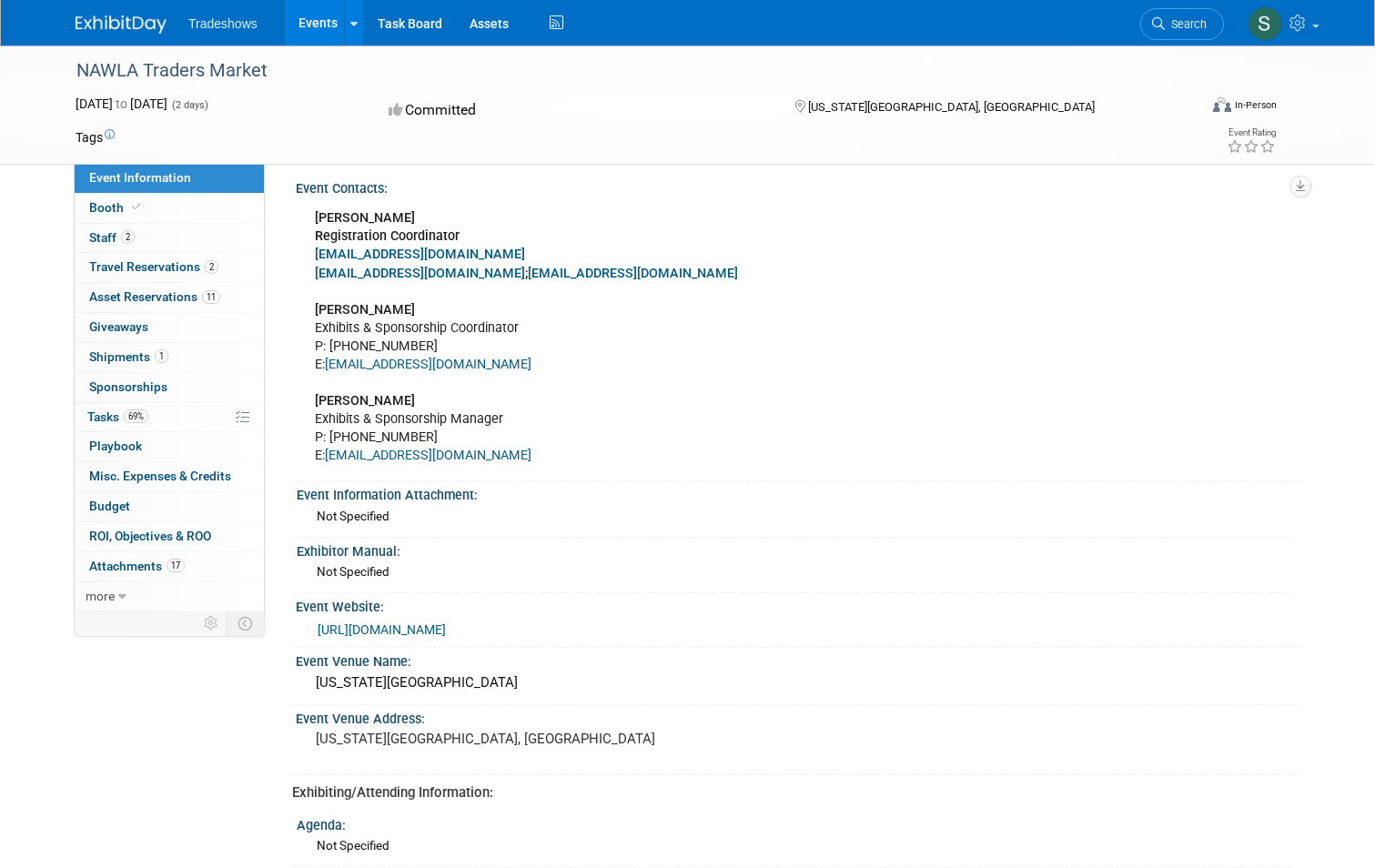
scroll to position [177, 0]
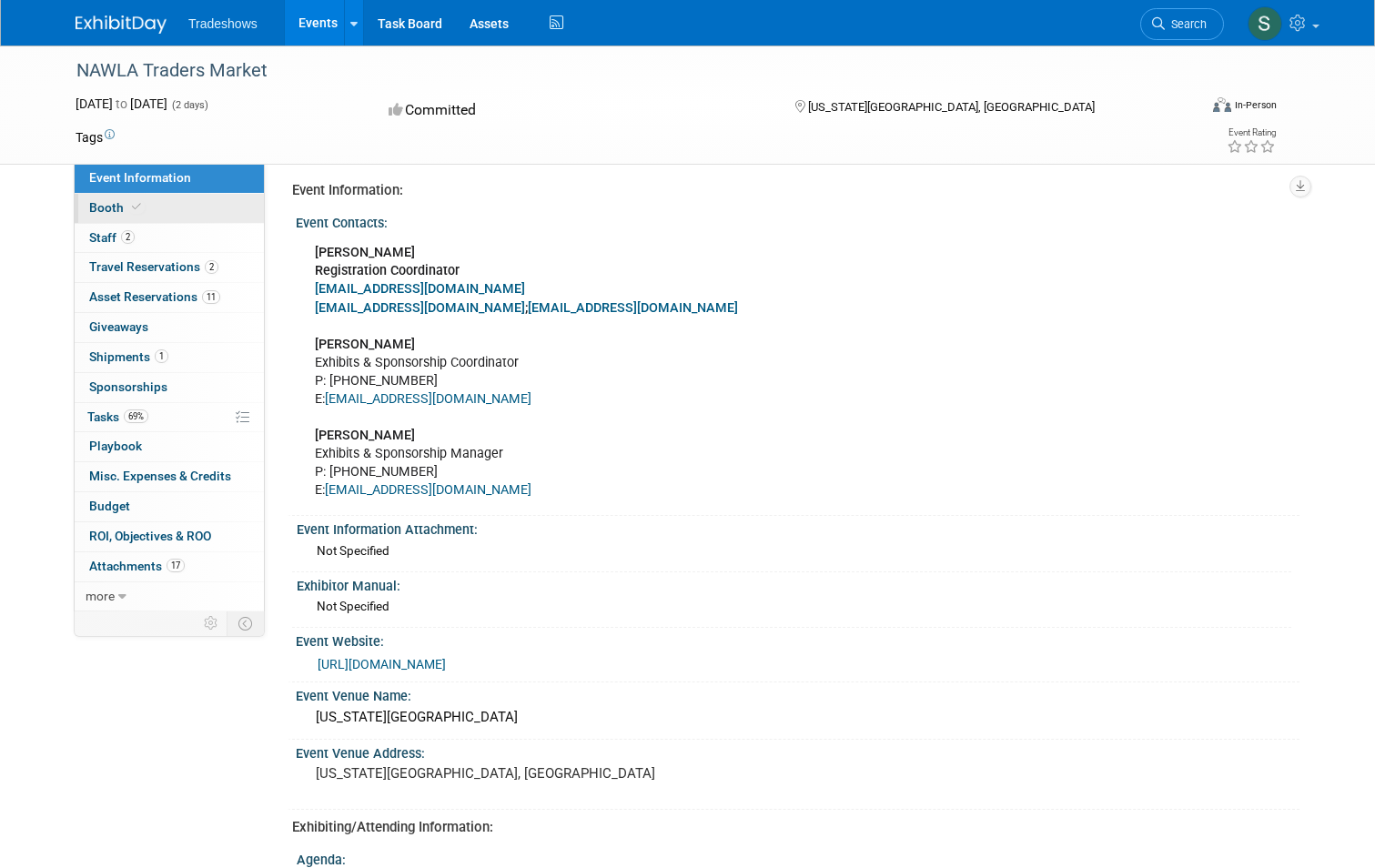
click at [91, 208] on span "Booth" at bounding box center [117, 207] width 55 height 15
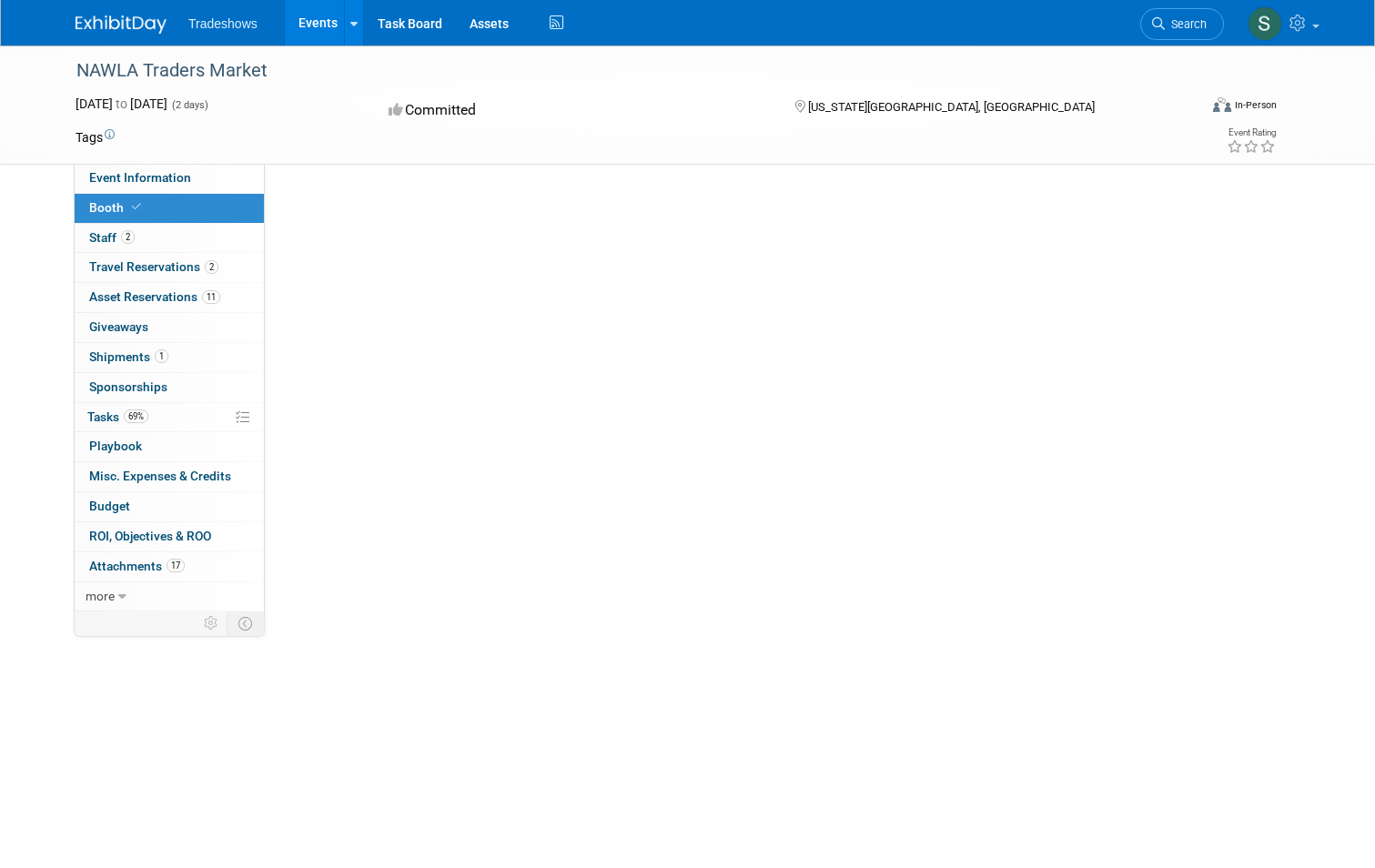
scroll to position [0, 0]
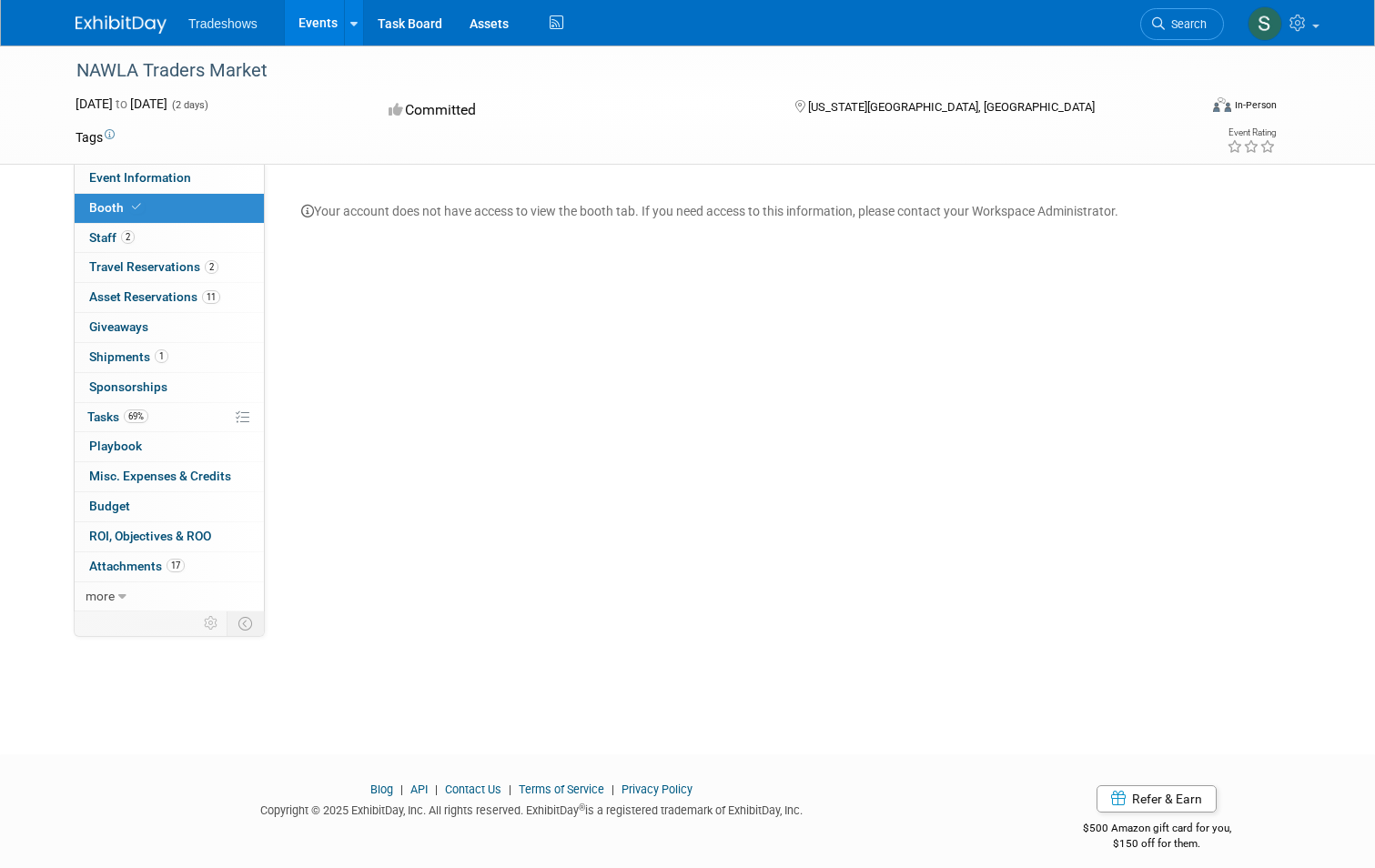
click at [92, 208] on span "Booth" at bounding box center [117, 207] width 55 height 15
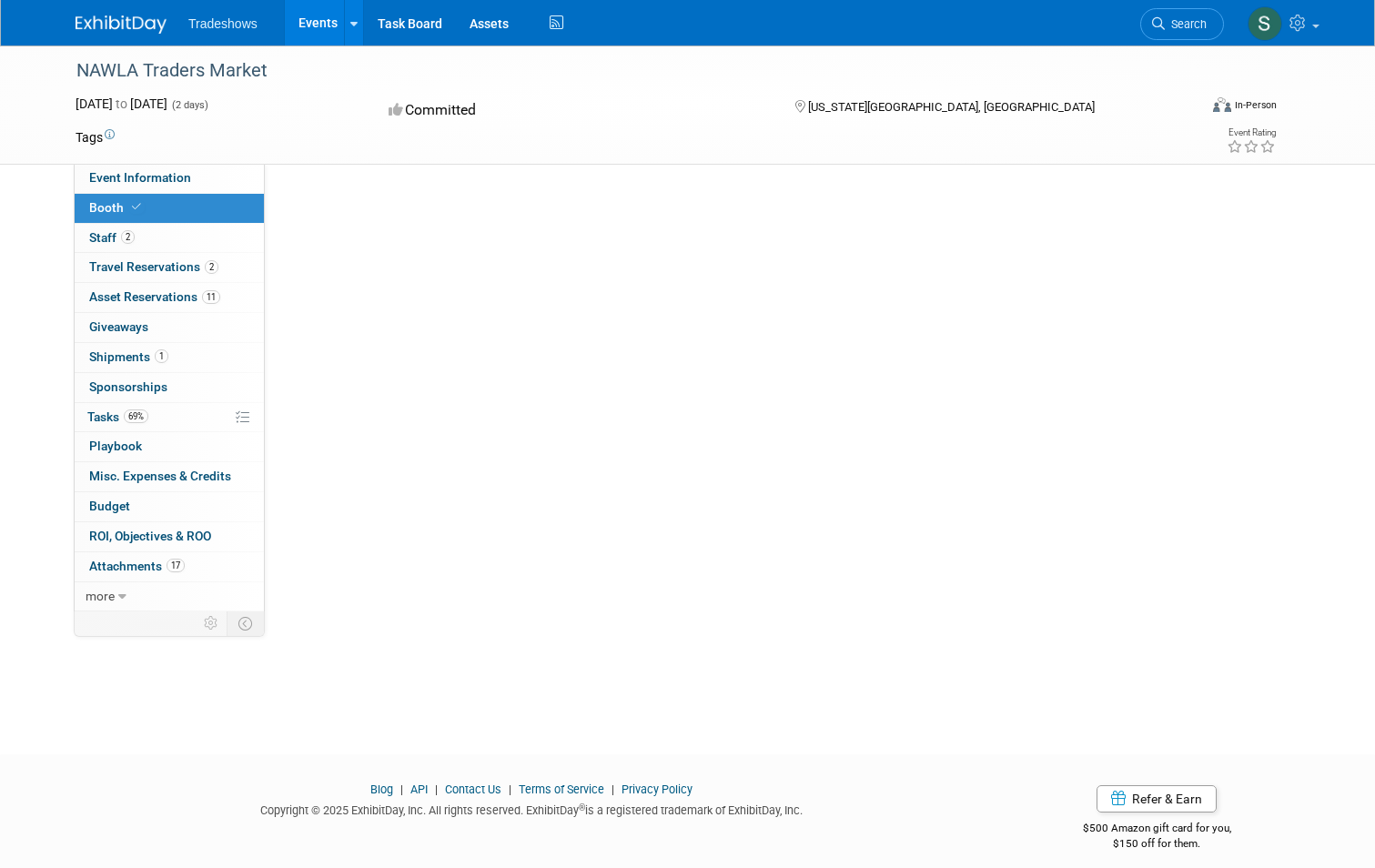
click at [92, 208] on span "Booth" at bounding box center [117, 207] width 55 height 15
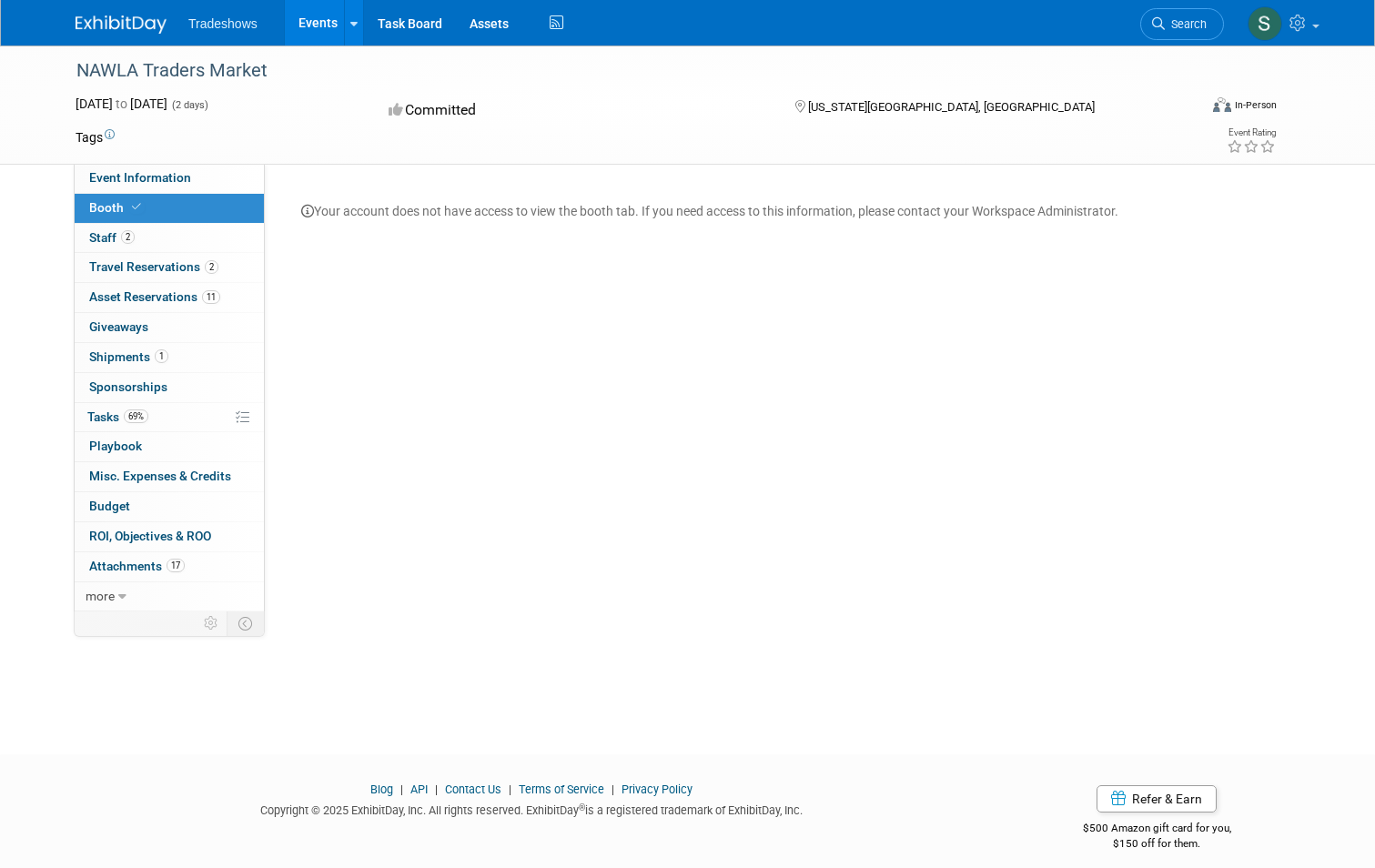
click at [92, 208] on span "Booth" at bounding box center [117, 207] width 55 height 15
click at [99, 207] on span "Booth" at bounding box center [117, 207] width 55 height 15
click at [123, 181] on span "Event Information" at bounding box center [140, 177] width 102 height 15
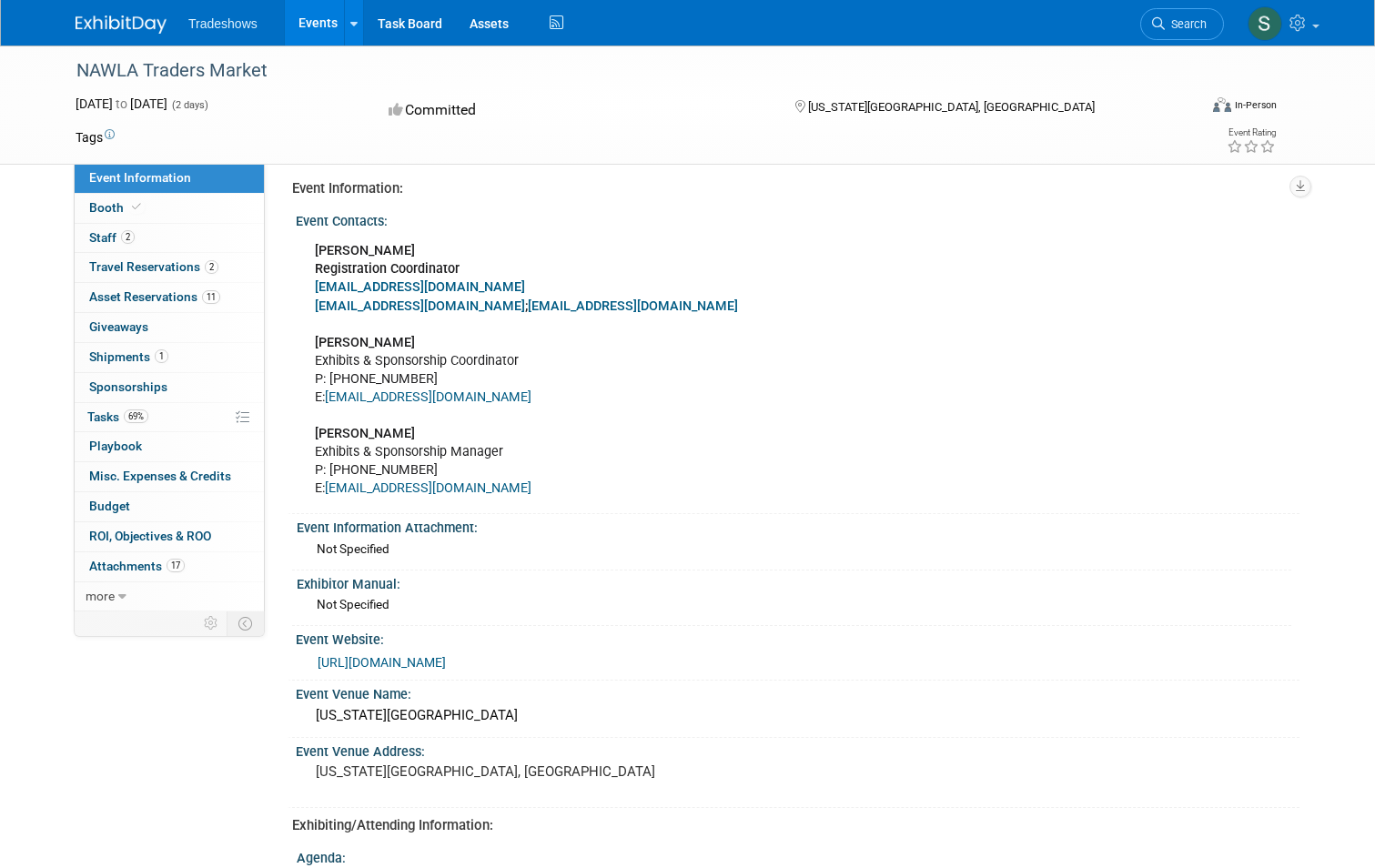
scroll to position [546, 0]
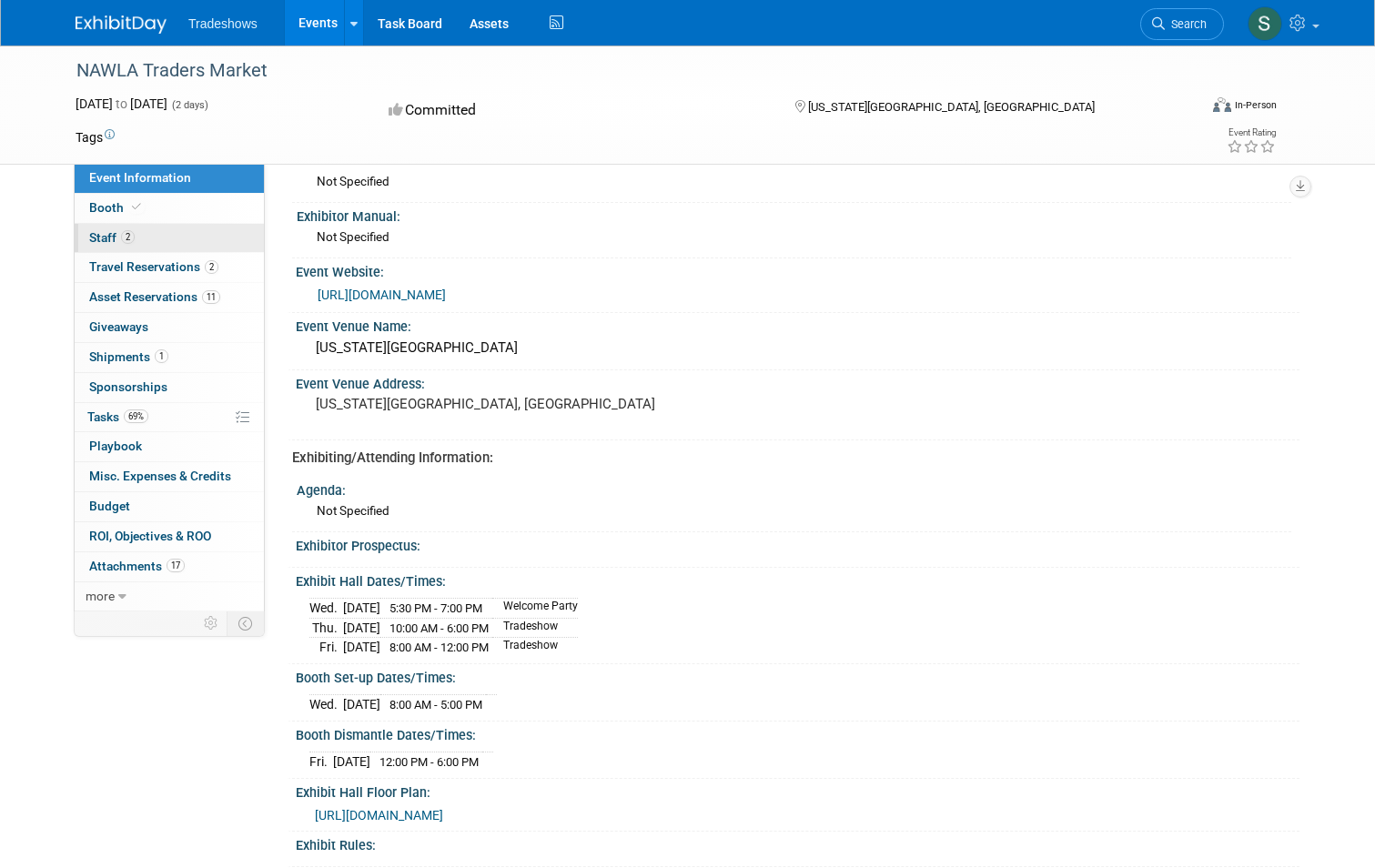
click at [77, 237] on link "2 Staff 2" at bounding box center [169, 238] width 189 height 29
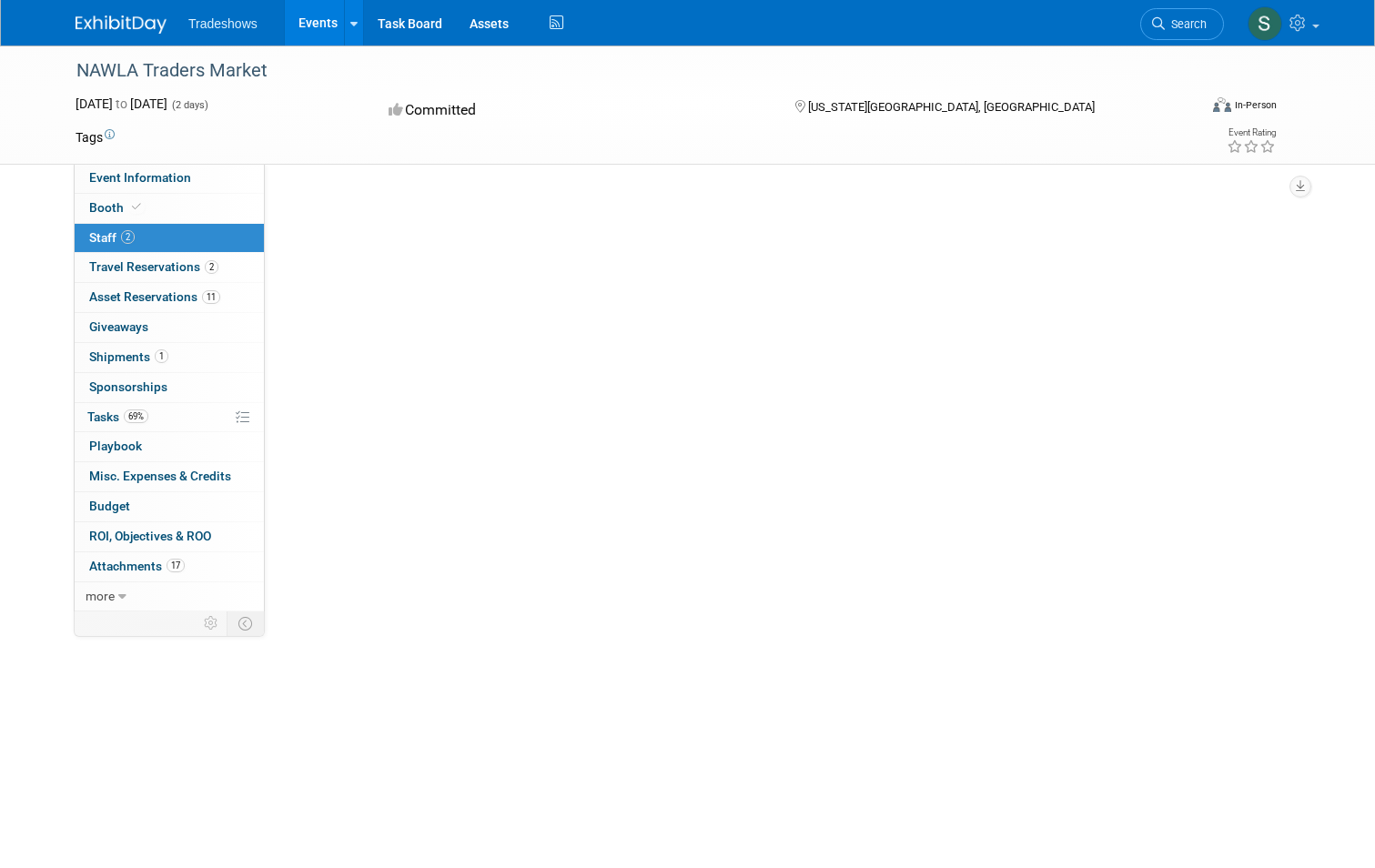
scroll to position [0, 0]
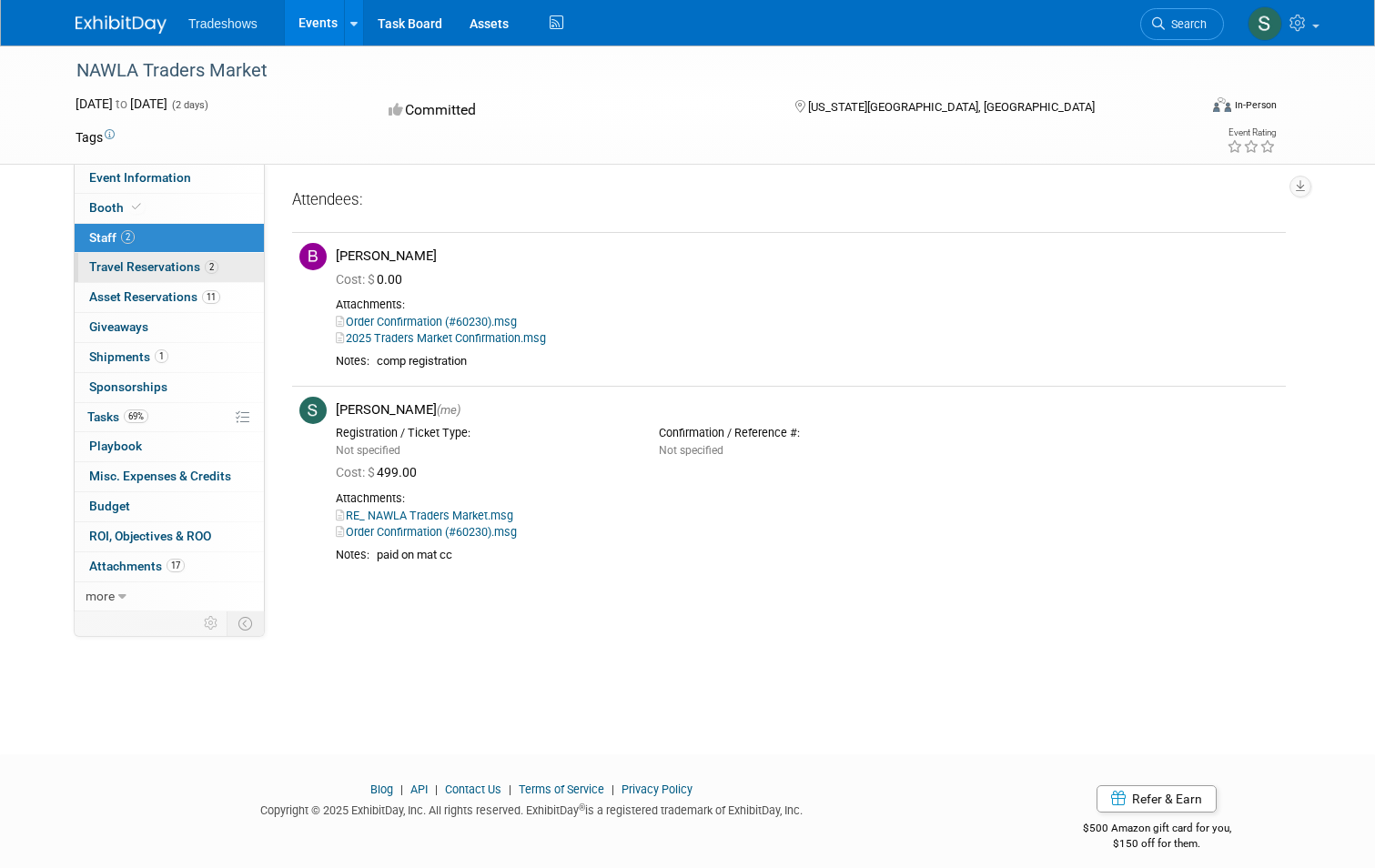
click at [103, 272] on span "Travel Reservations 2" at bounding box center [153, 266] width 129 height 15
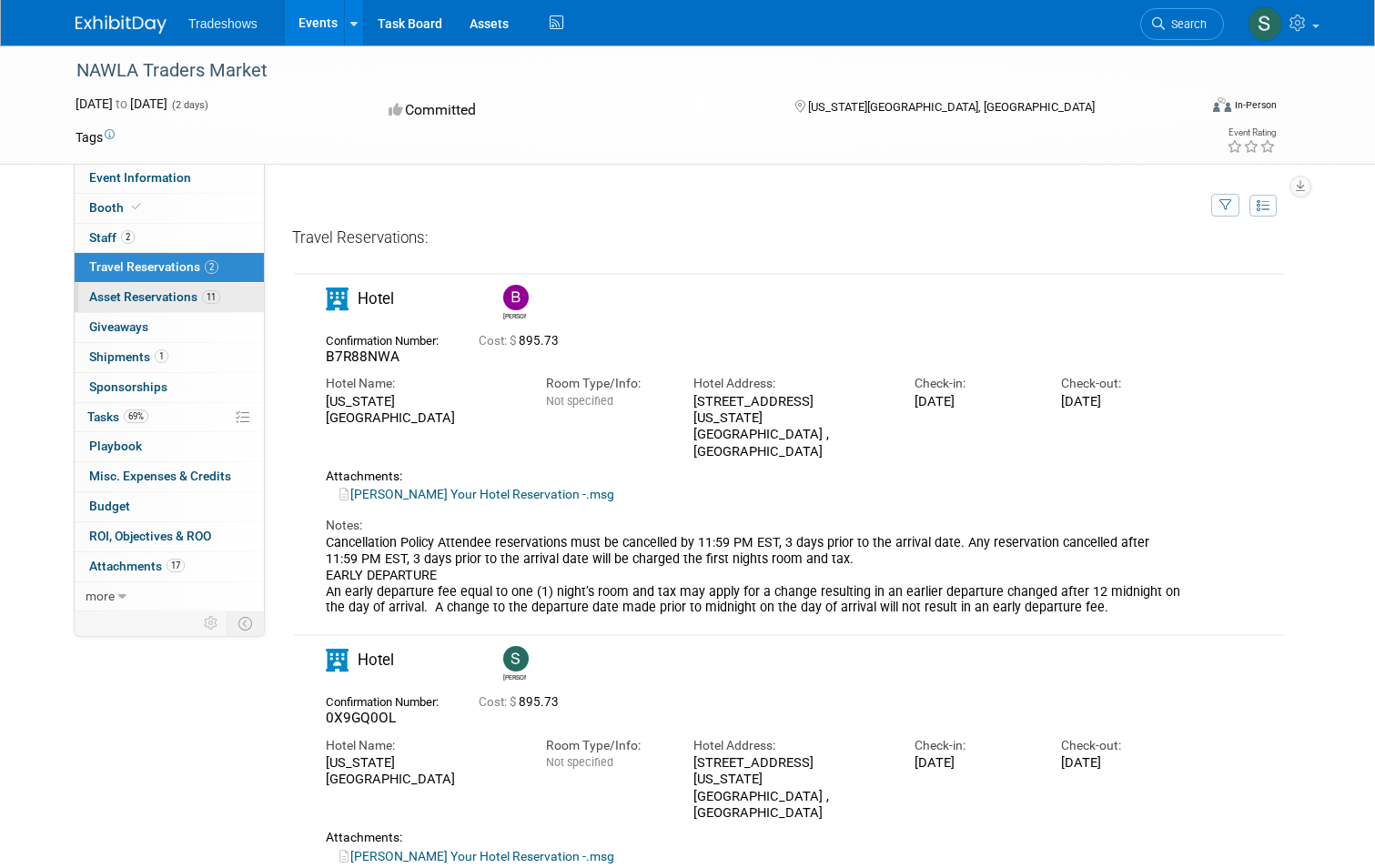
click at [105, 295] on span "Asset Reservations 11" at bounding box center [154, 296] width 131 height 15
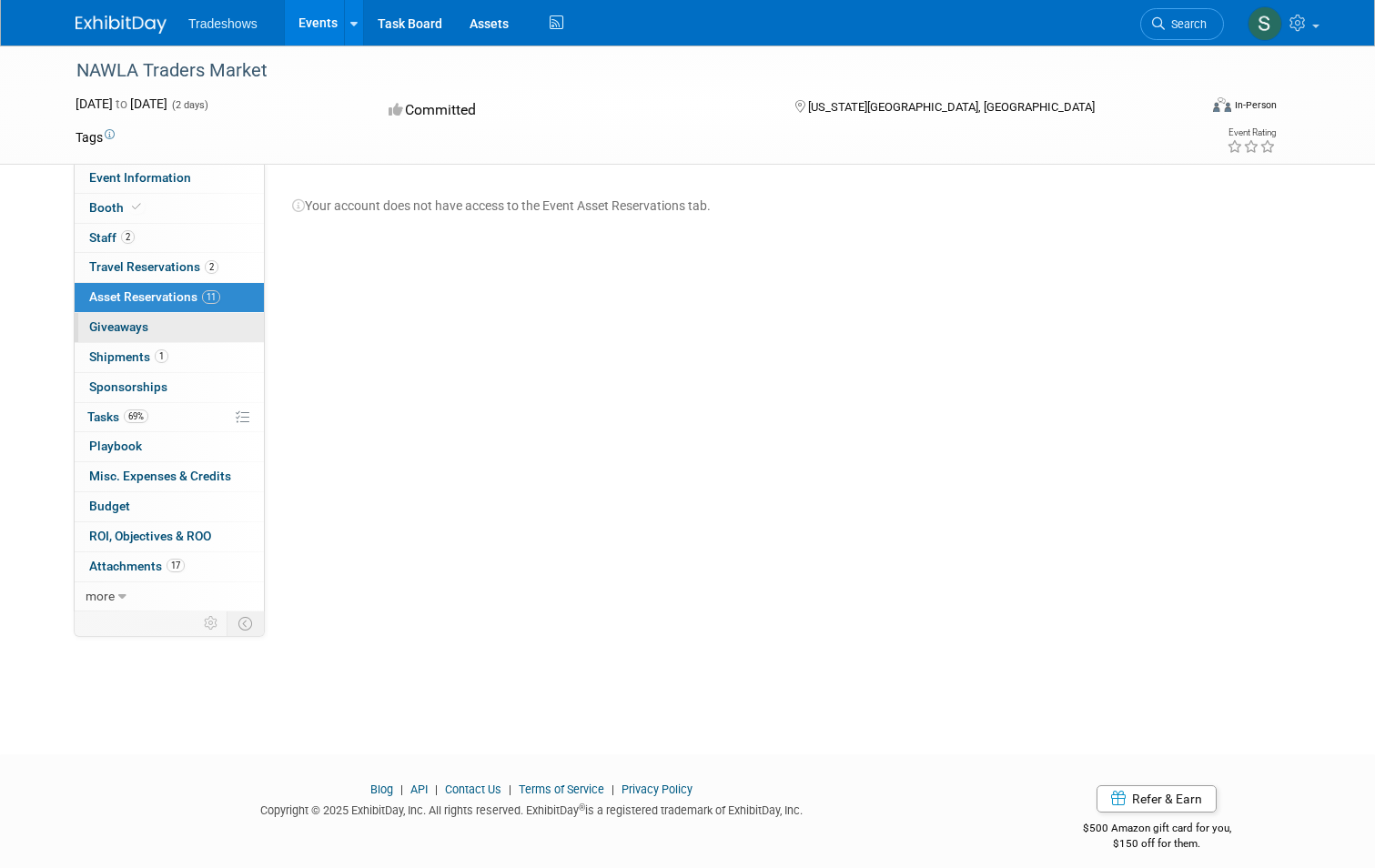
click at [105, 331] on span "Giveaways 0" at bounding box center [118, 326] width 59 height 15
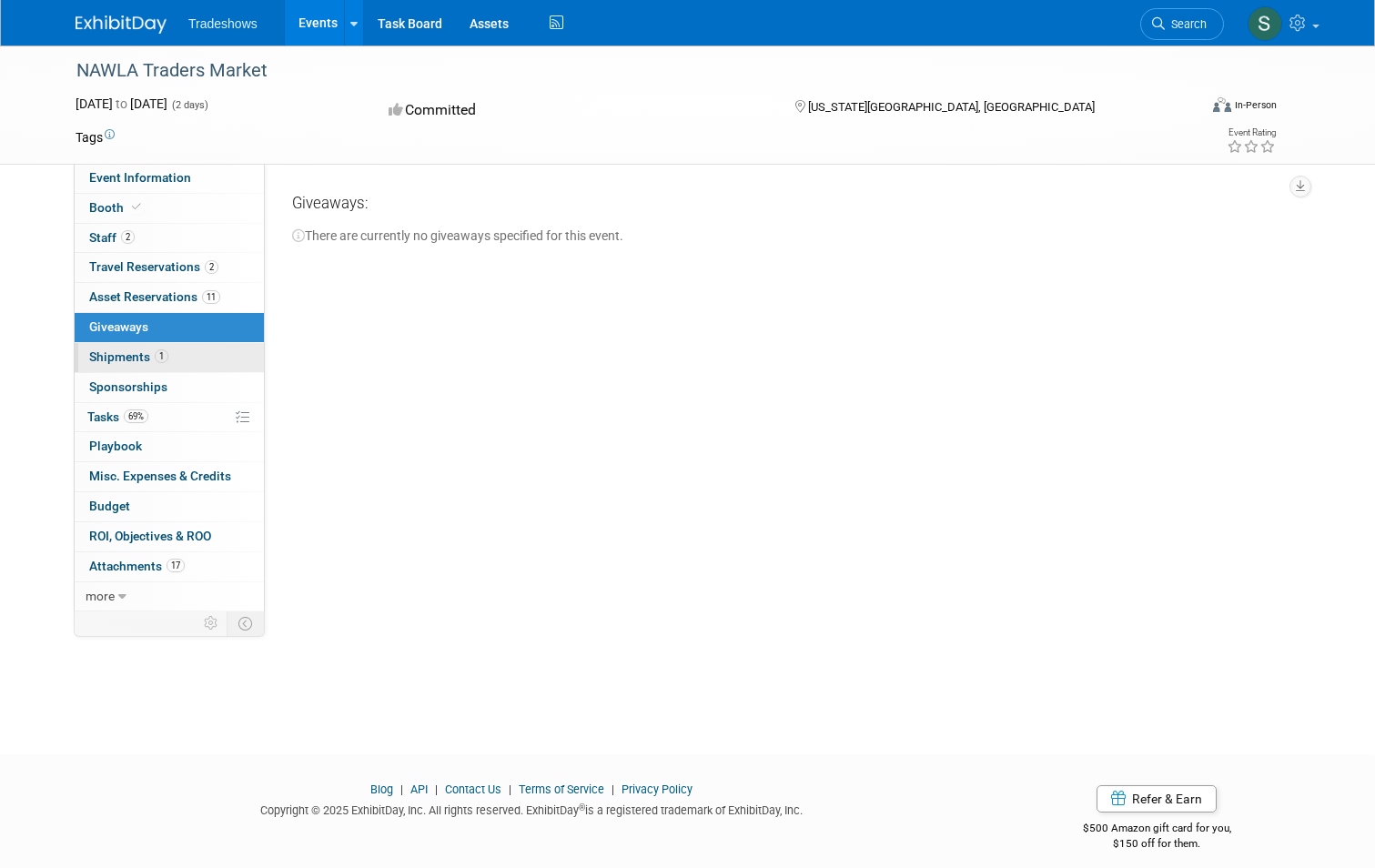
click at [98, 358] on span "Shipments 1" at bounding box center [129, 356] width 80 height 15
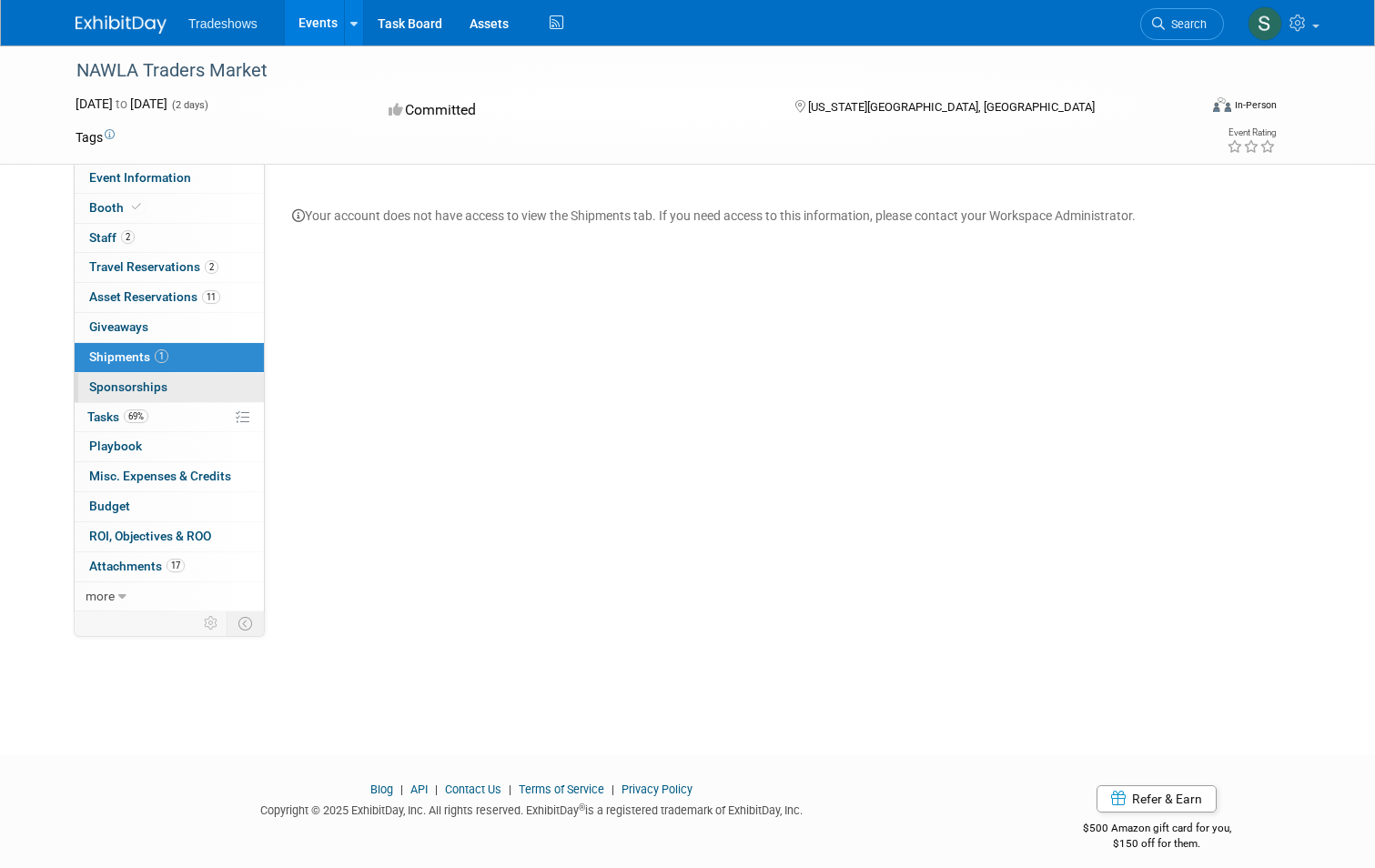
click at [124, 383] on span "Sponsorships 0" at bounding box center [128, 386] width 79 height 15
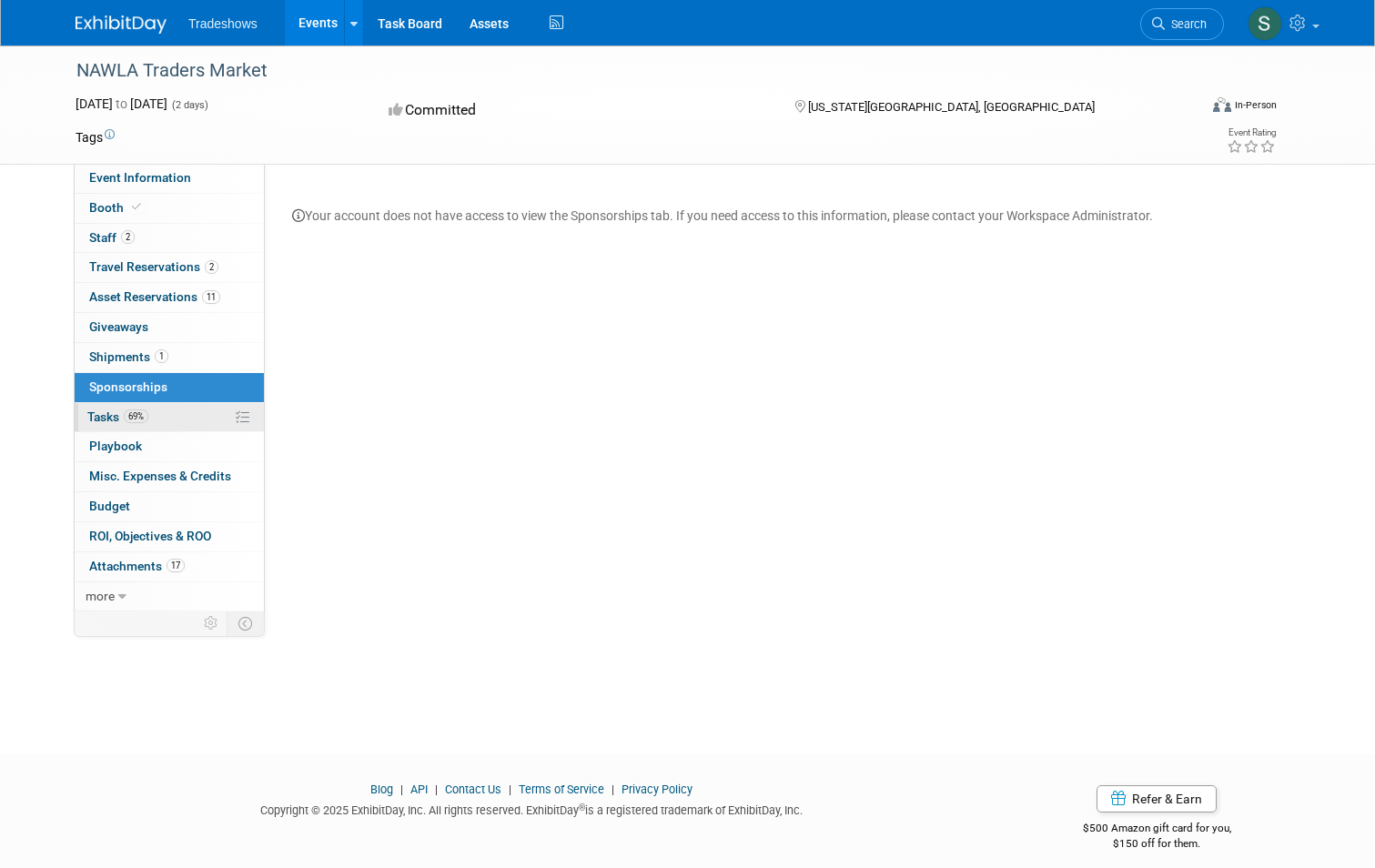
click at [107, 420] on span "Tasks 69%" at bounding box center [117, 417] width 61 height 15
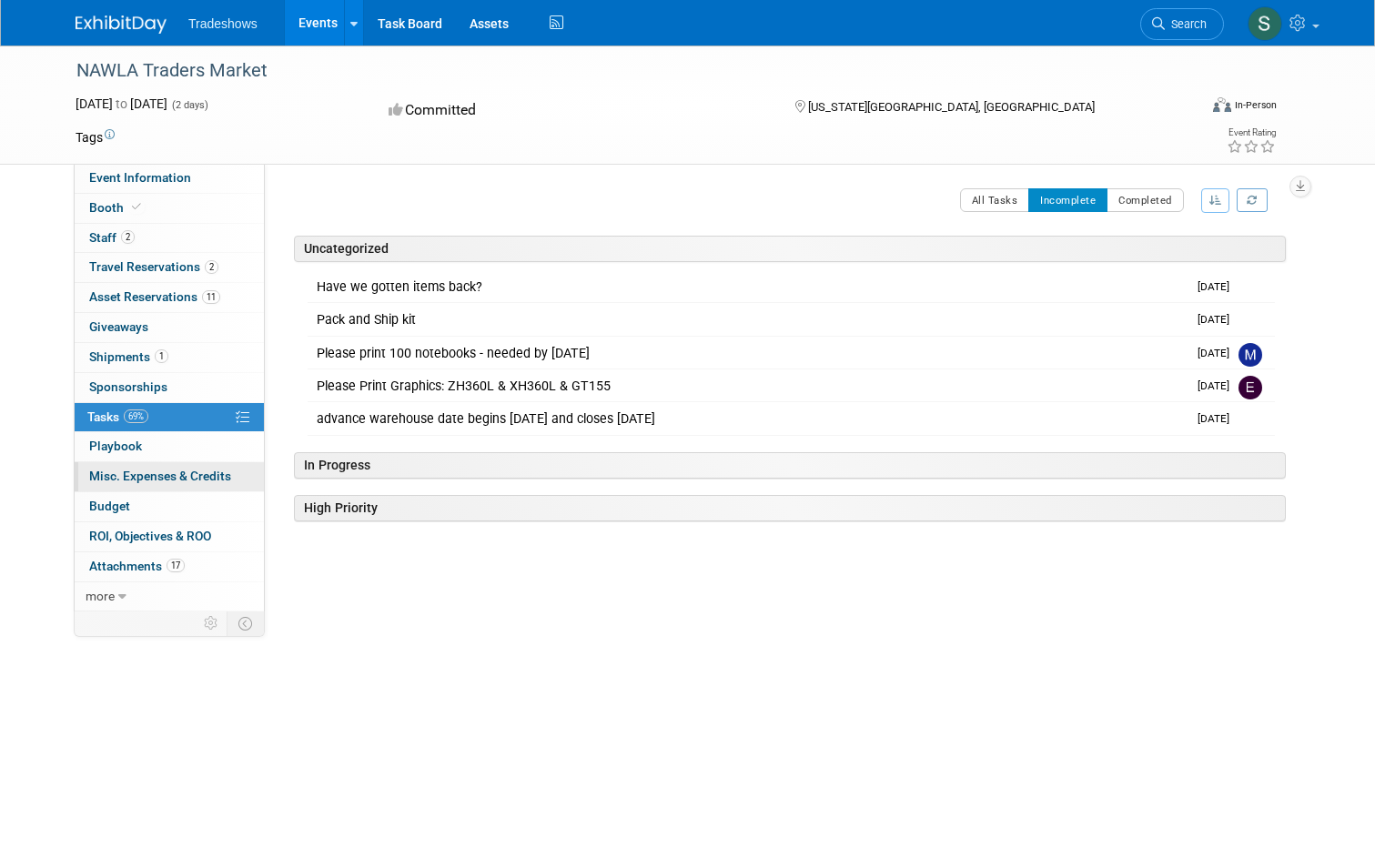
click at [131, 475] on span "Misc. Expenses & Credits 0" at bounding box center [160, 476] width 142 height 15
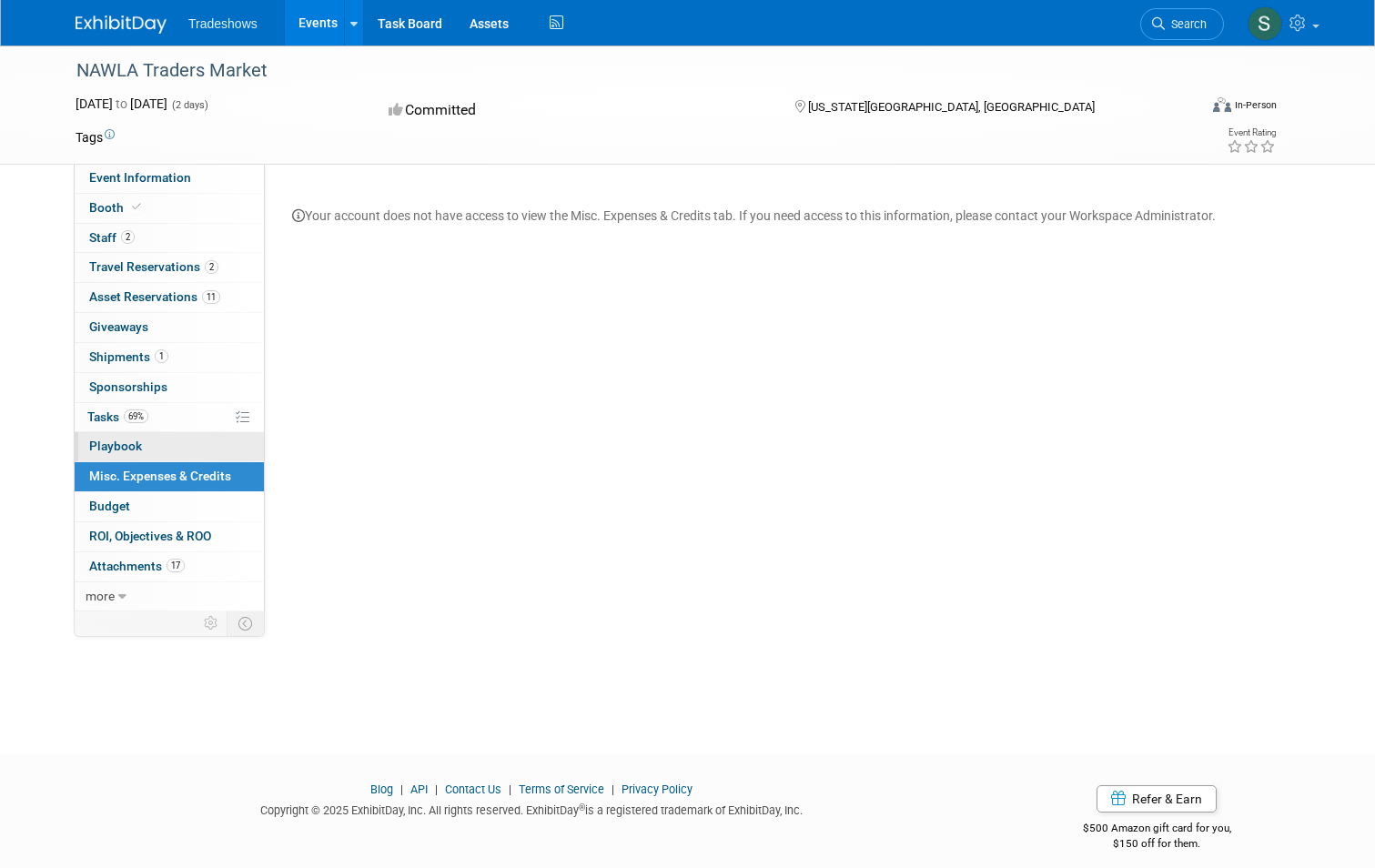
click at [115, 449] on span "Playbook 0" at bounding box center [116, 446] width 52 height 15
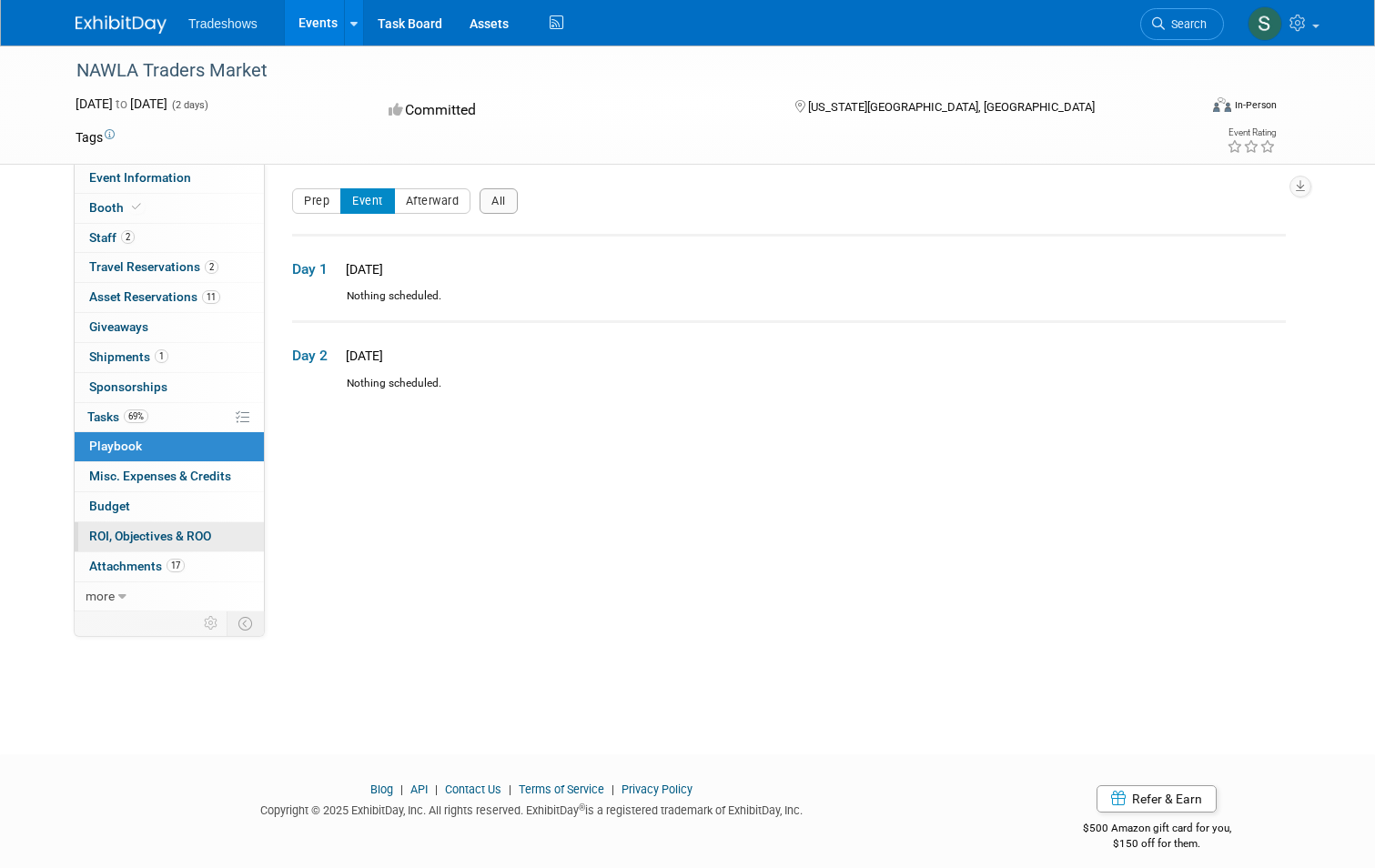
click at [125, 539] on span "ROI, Objectives & ROO 0" at bounding box center [151, 535] width 122 height 15
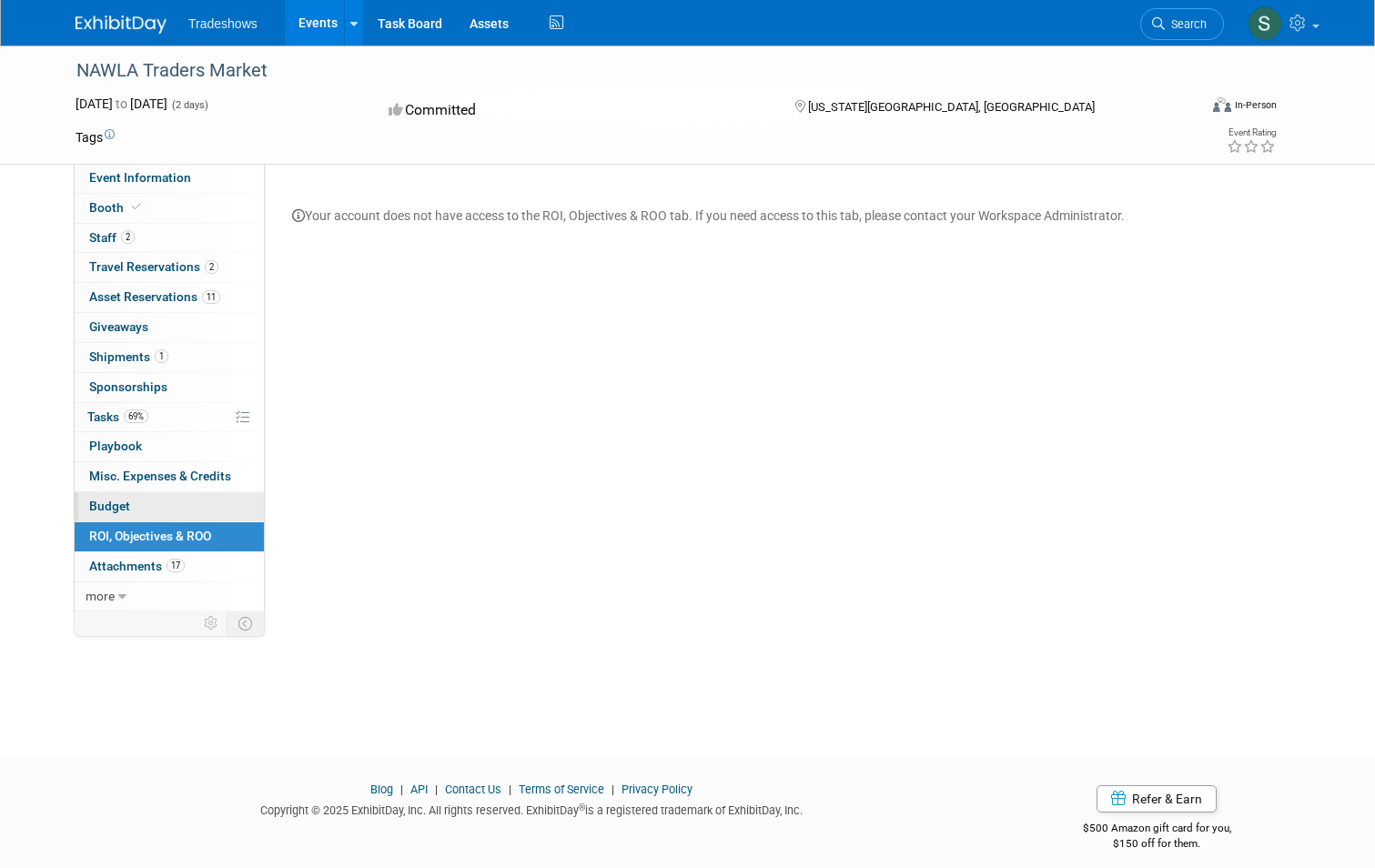
drag, startPoint x: 118, startPoint y: 556, endPoint x: 117, endPoint y: 517, distance: 39.0
click at [117, 556] on link "17 Attachments 17" at bounding box center [169, 567] width 189 height 29
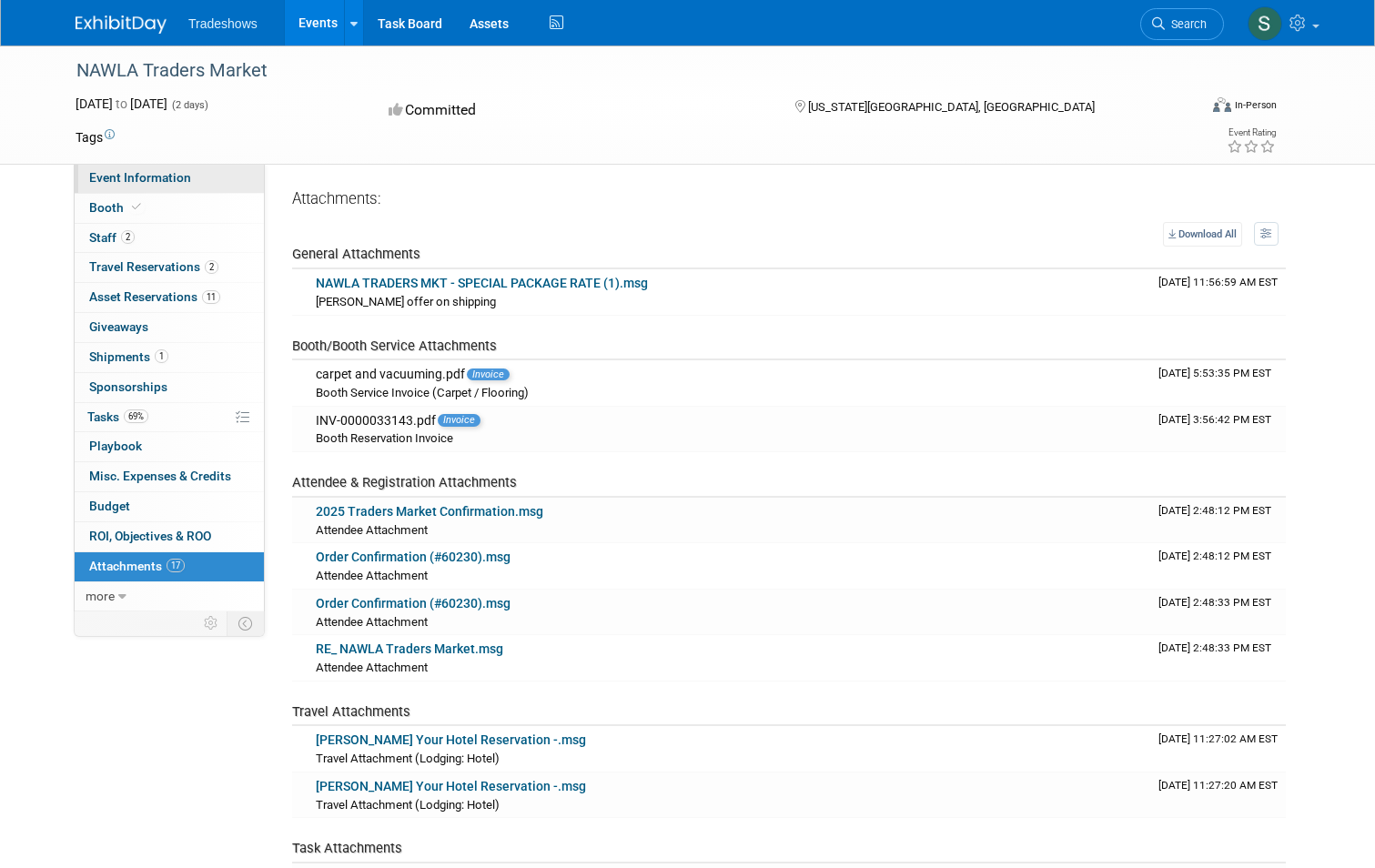
click at [113, 185] on link "Event Information" at bounding box center [169, 179] width 189 height 29
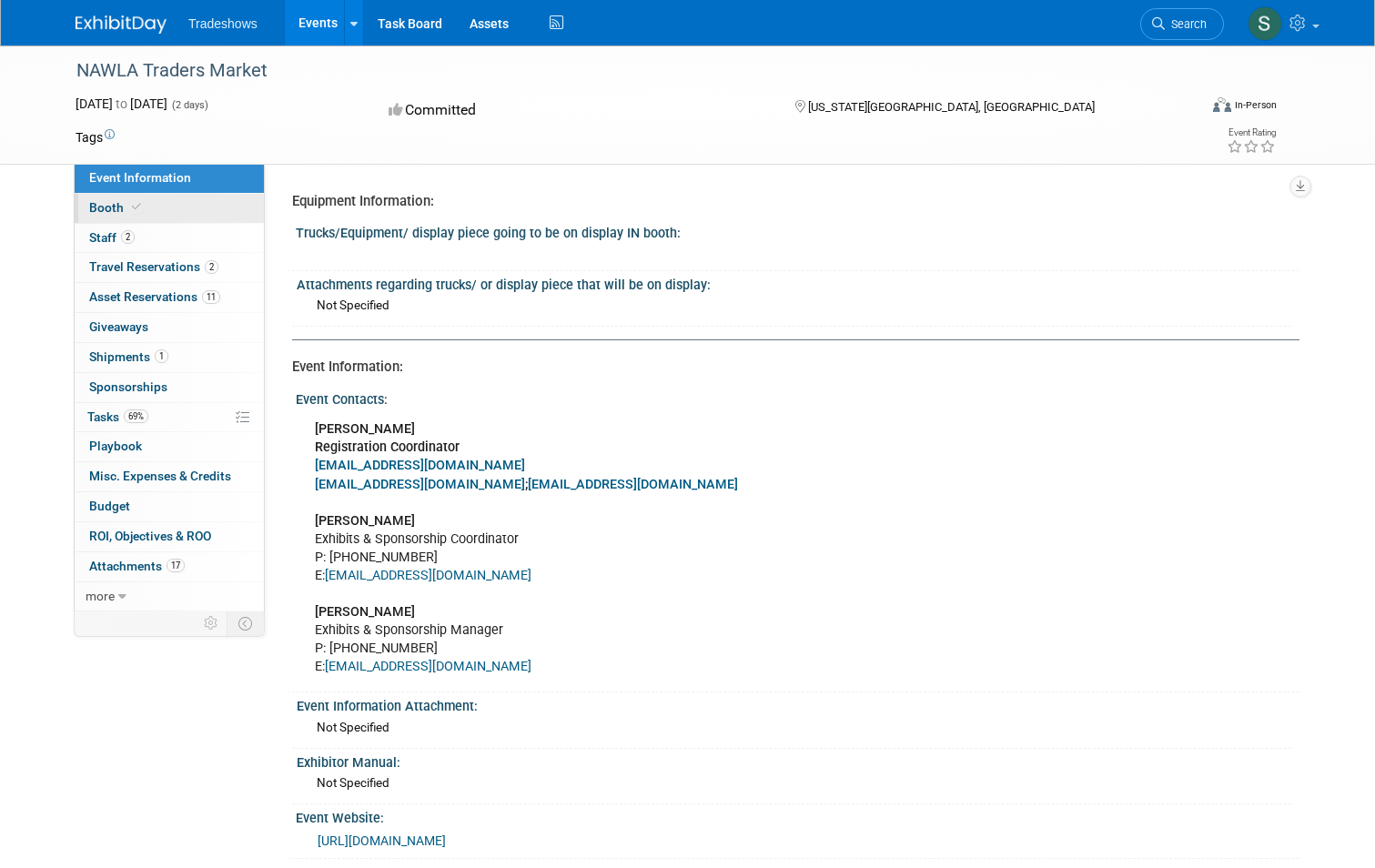
click at [99, 202] on span "Booth" at bounding box center [117, 207] width 55 height 15
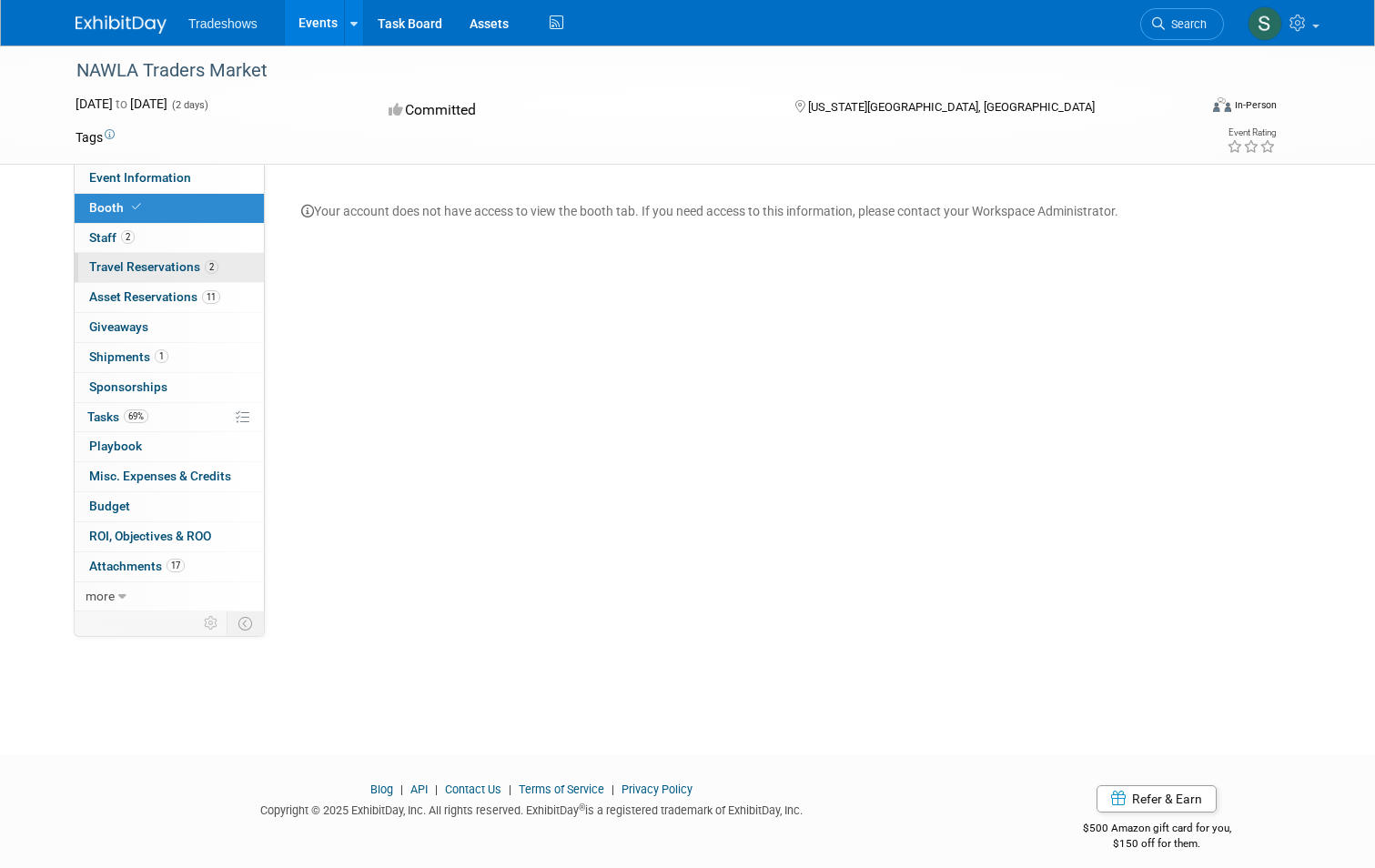
click at [110, 263] on span "Travel Reservations 2" at bounding box center [153, 266] width 129 height 15
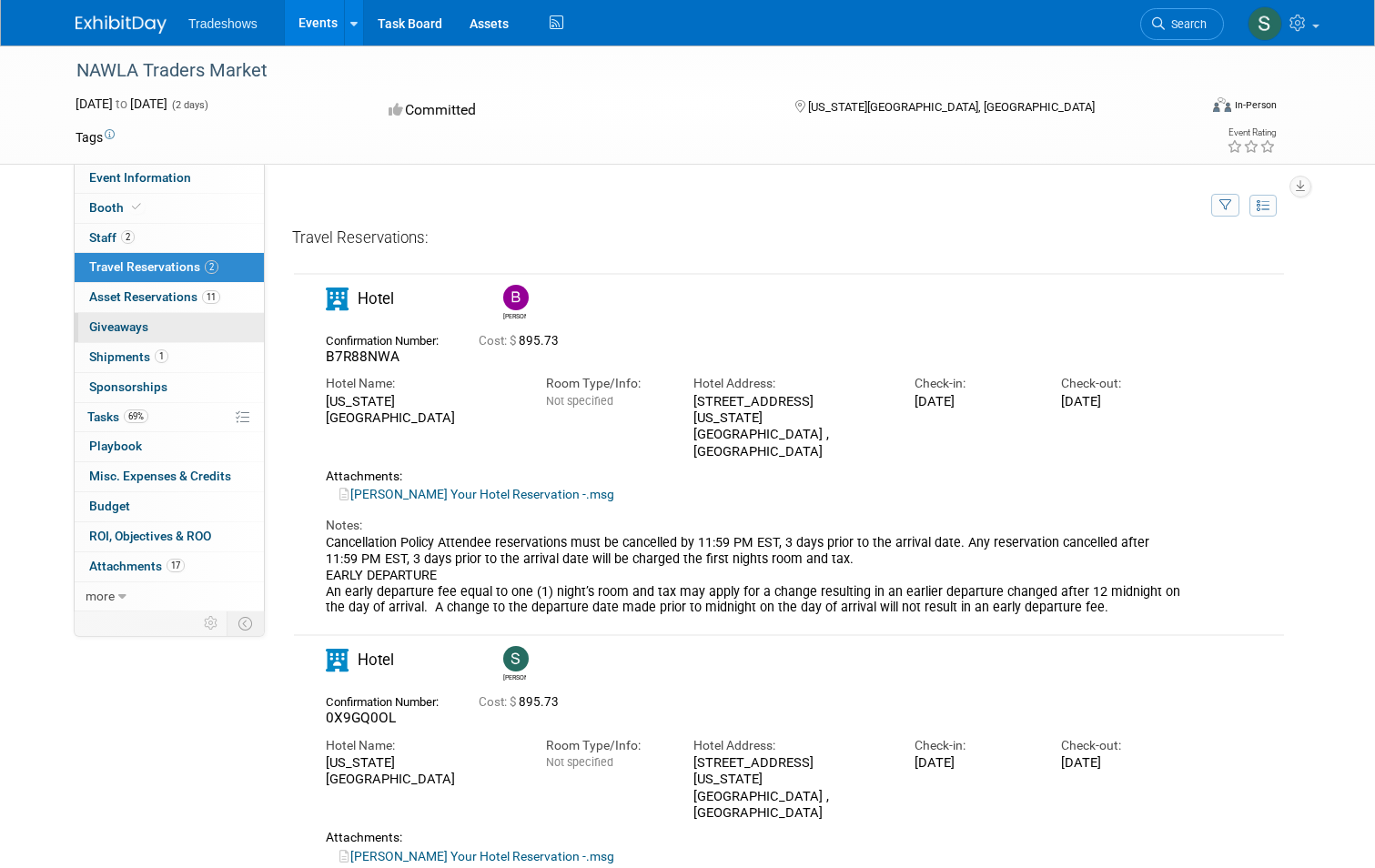
click at [119, 335] on link "0 Giveaways 0" at bounding box center [169, 327] width 189 height 29
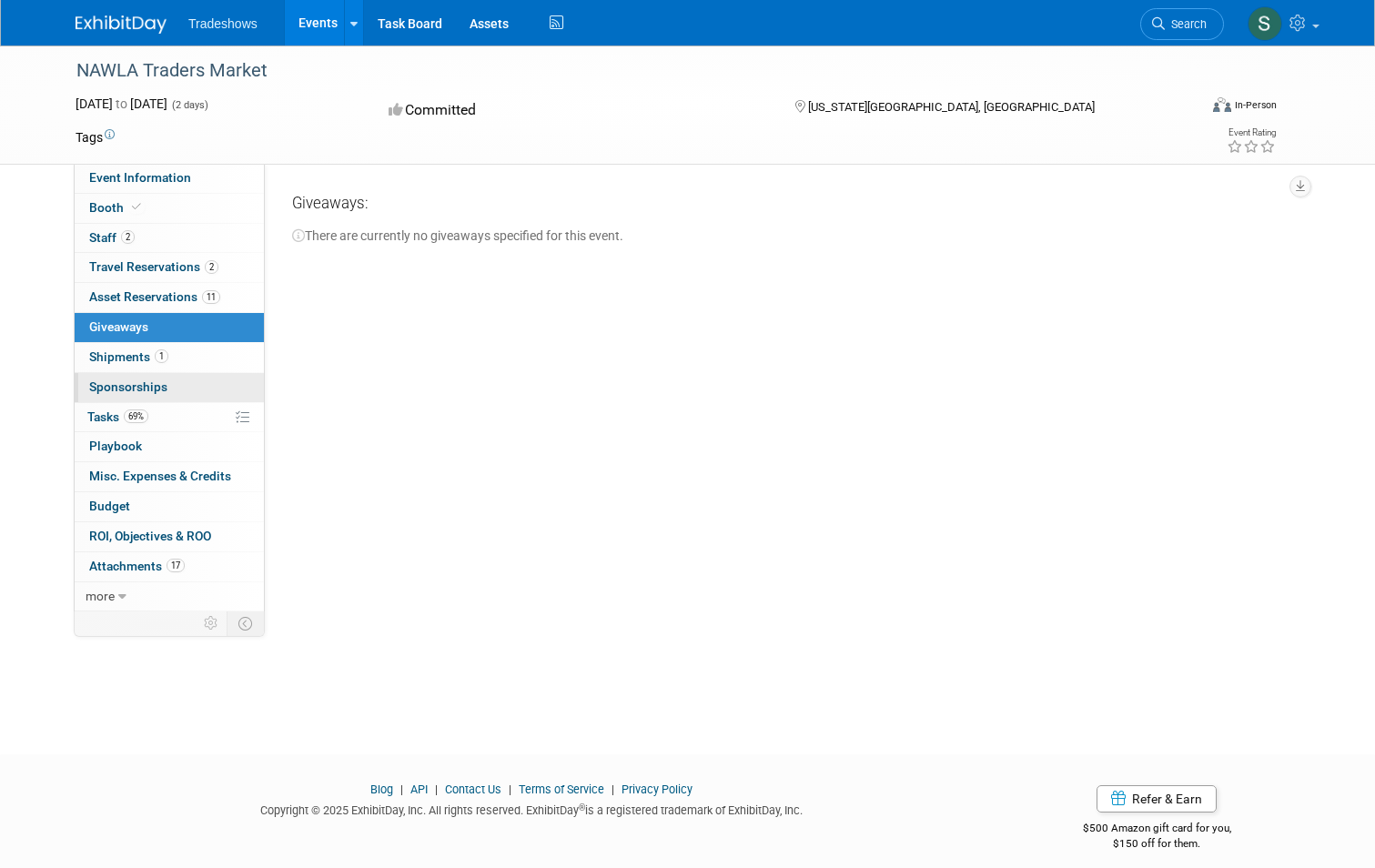
click at [108, 380] on span "Sponsorships 0" at bounding box center [128, 386] width 79 height 15
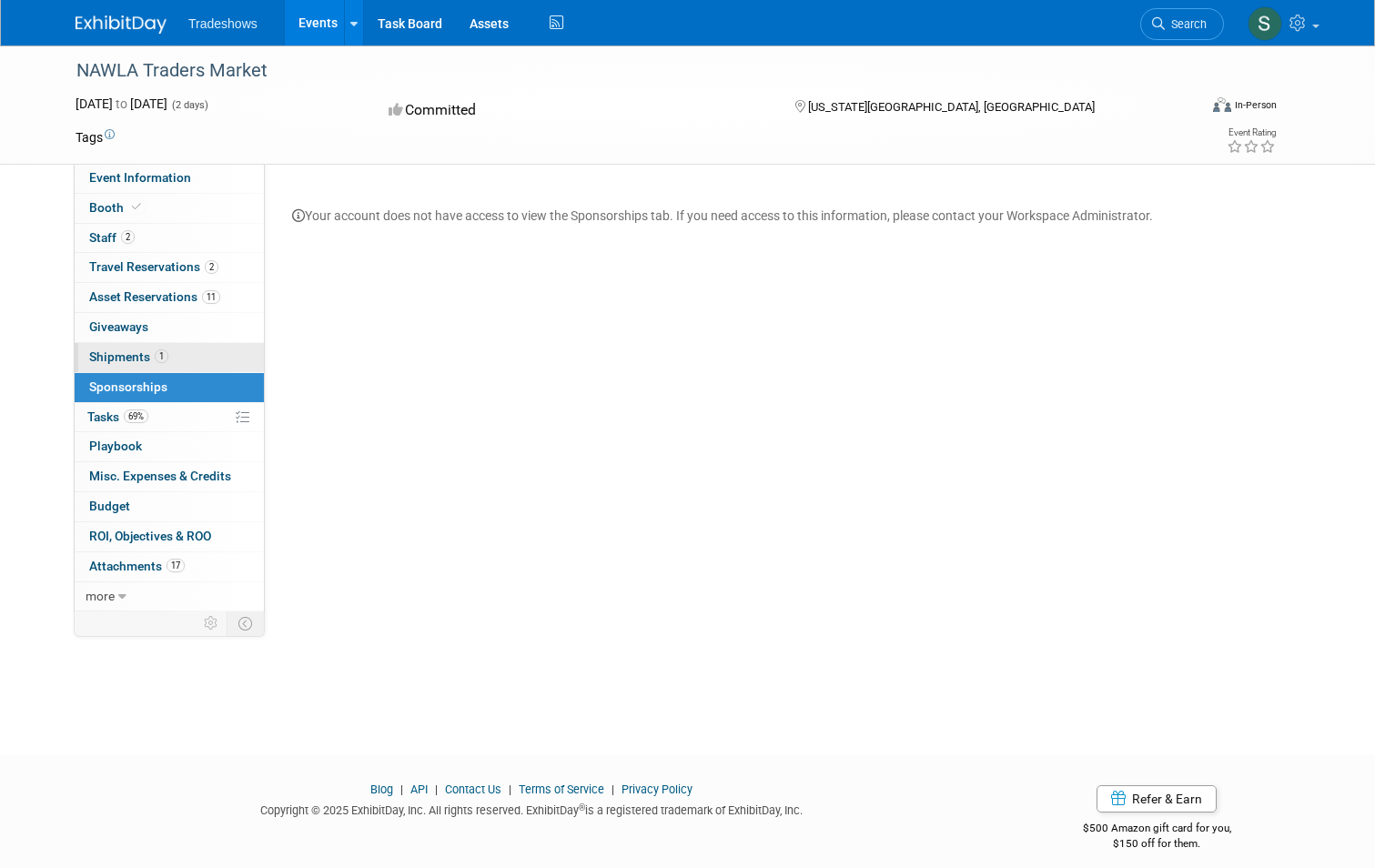
click at [108, 363] on link "1 Shipments 1" at bounding box center [169, 357] width 189 height 29
click at [113, 371] on link "1 Shipments 1" at bounding box center [169, 357] width 189 height 29
click at [114, 384] on span "Sponsorships 0" at bounding box center [128, 386] width 79 height 15
click at [121, 443] on span "Playbook 0" at bounding box center [116, 446] width 52 height 15
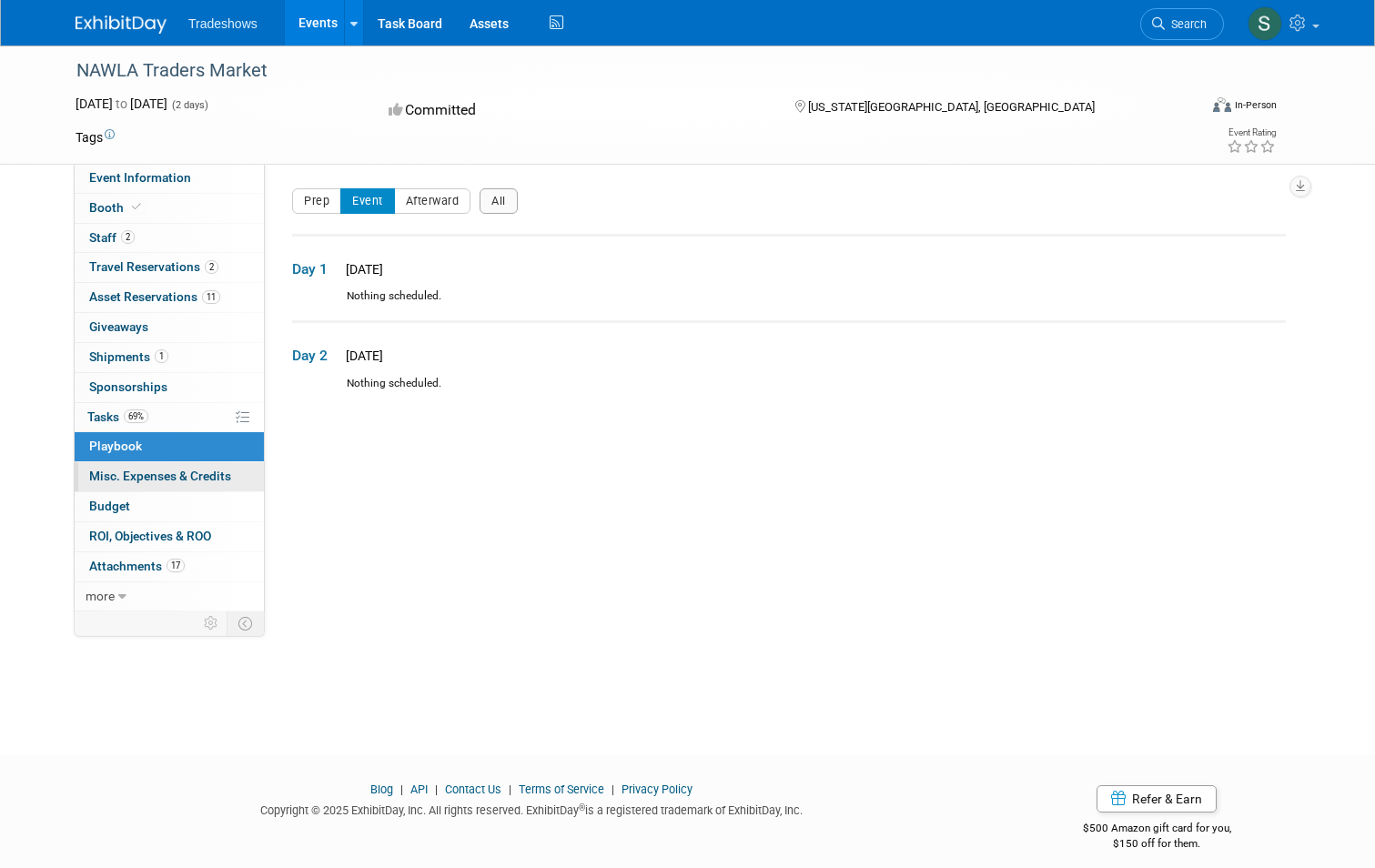
click at [121, 471] on span "Misc. Expenses & Credits 0" at bounding box center [160, 476] width 142 height 15
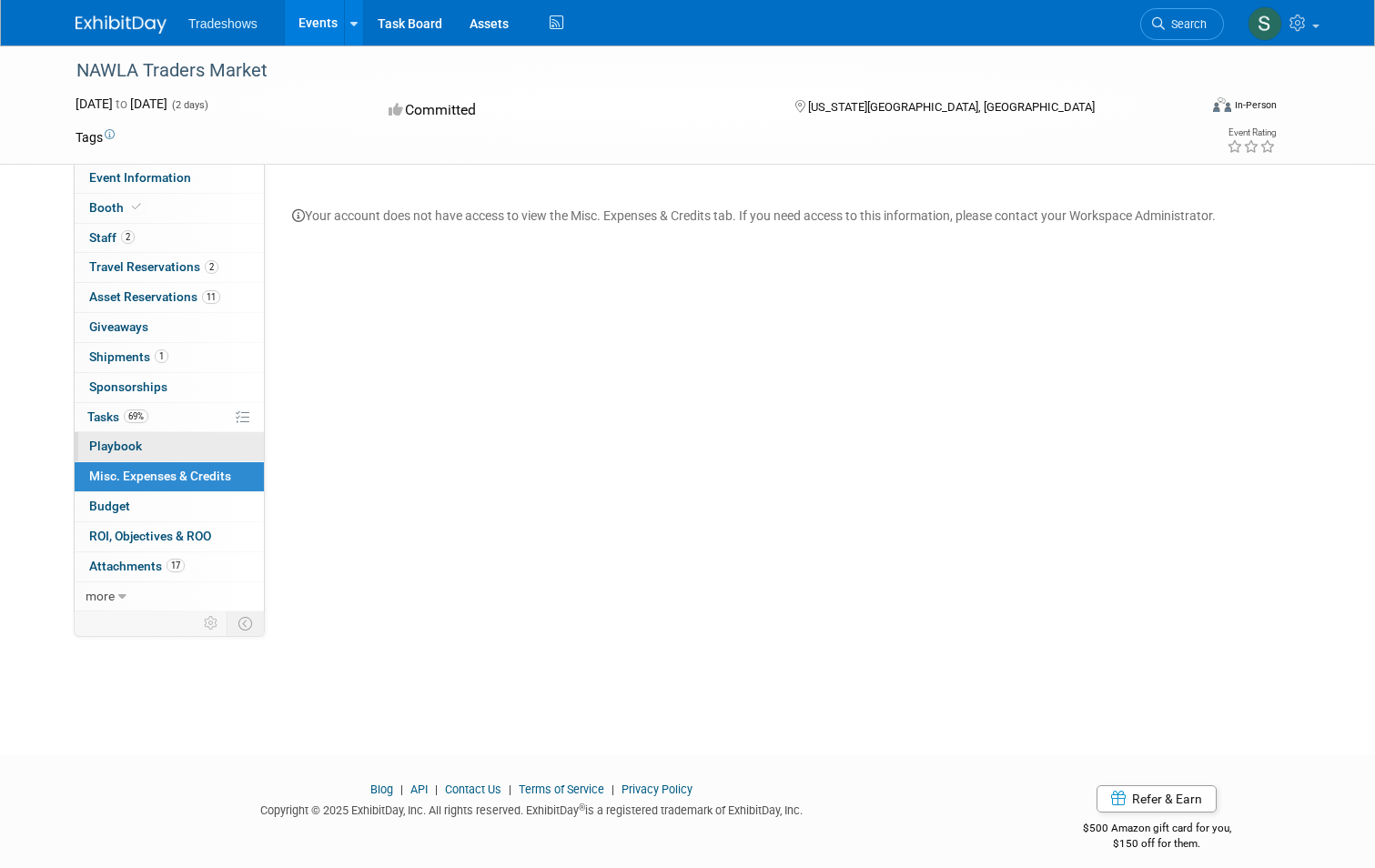
click at [121, 445] on span "Playbook 0" at bounding box center [116, 446] width 52 height 15
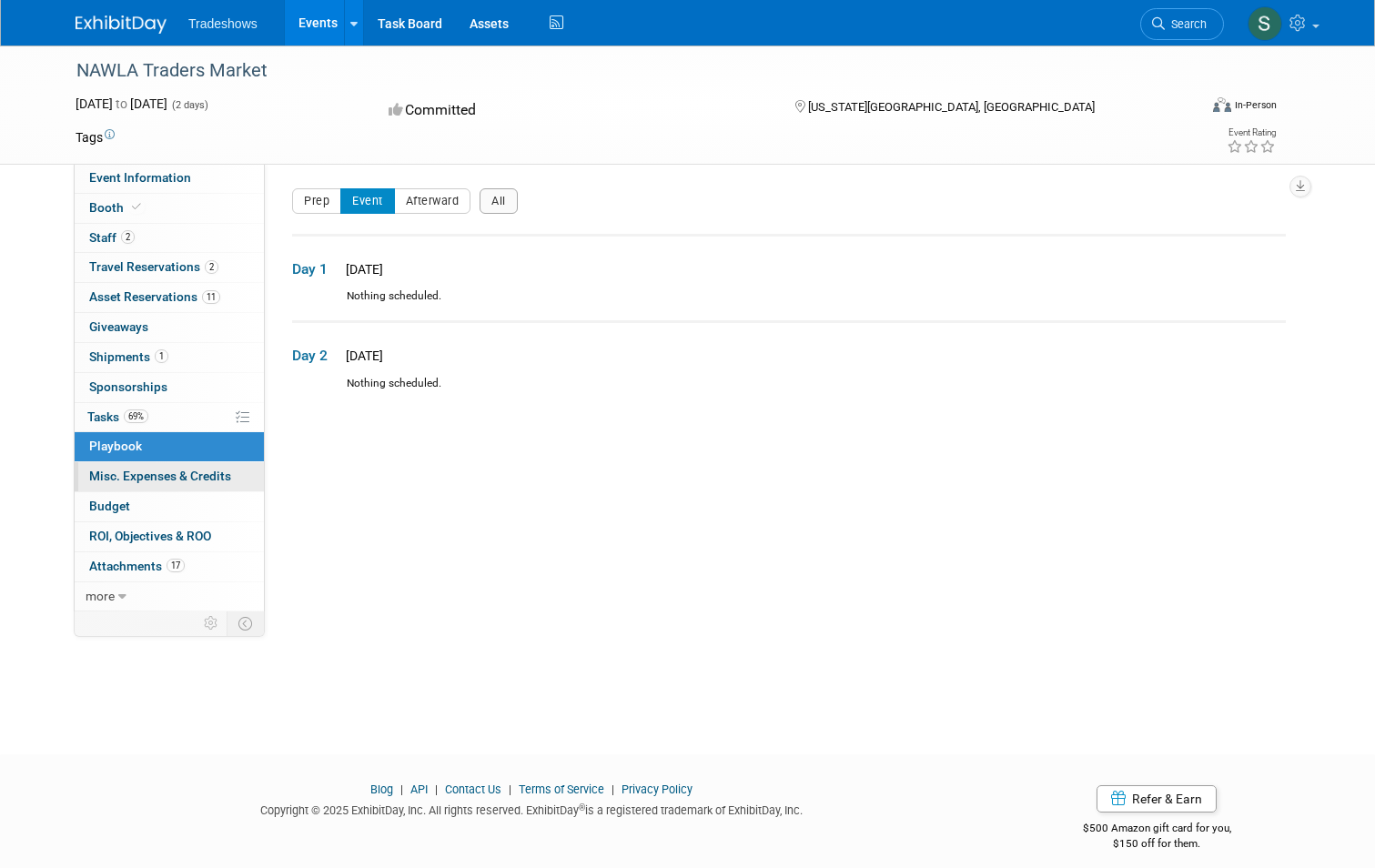
click at [153, 479] on span "Misc. Expenses & Credits 0" at bounding box center [160, 476] width 142 height 15
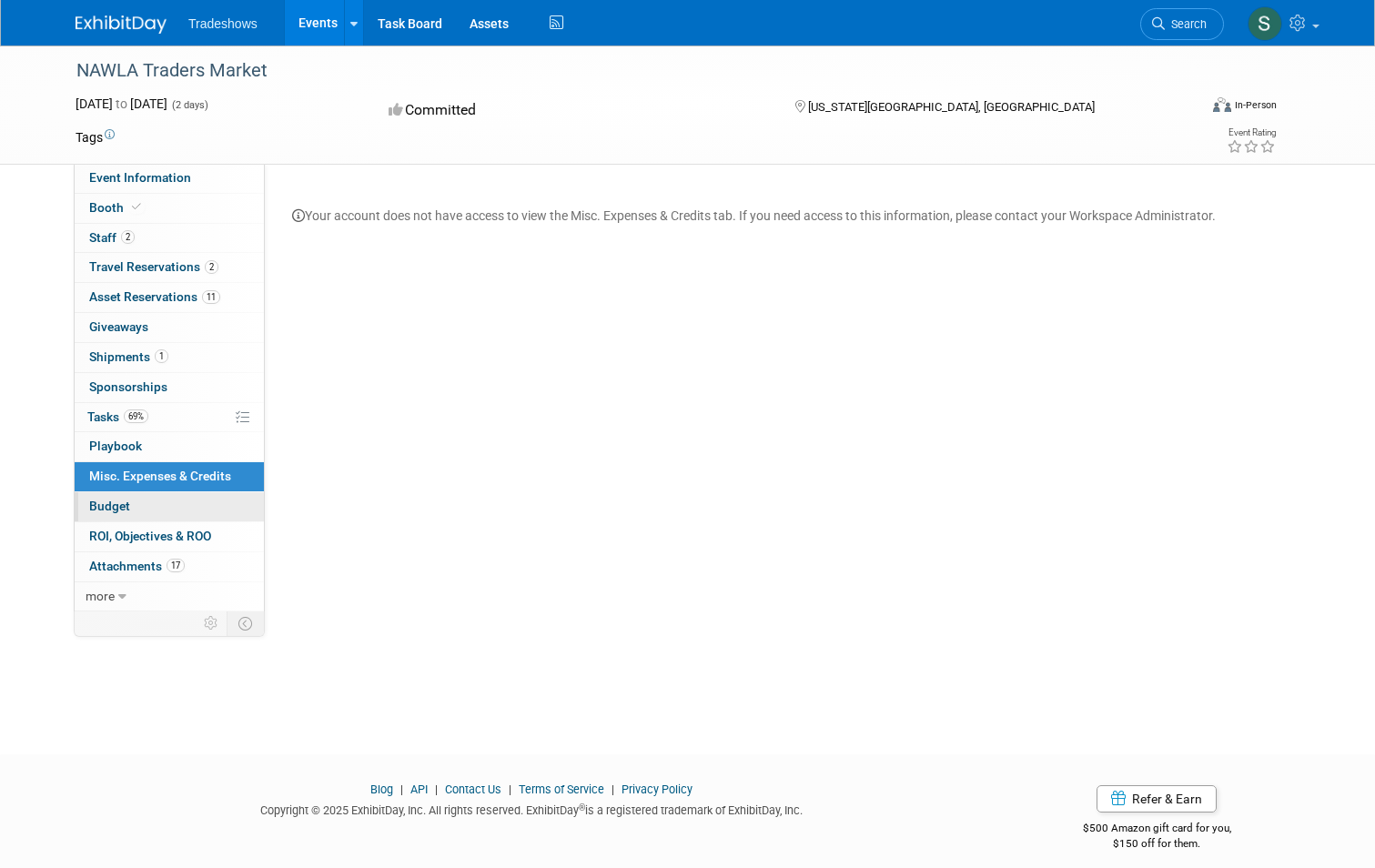
drag, startPoint x: 80, startPoint y: 508, endPoint x: 101, endPoint y: 513, distance: 21.6
click at [89, 508] on span "Budget" at bounding box center [110, 505] width 41 height 15
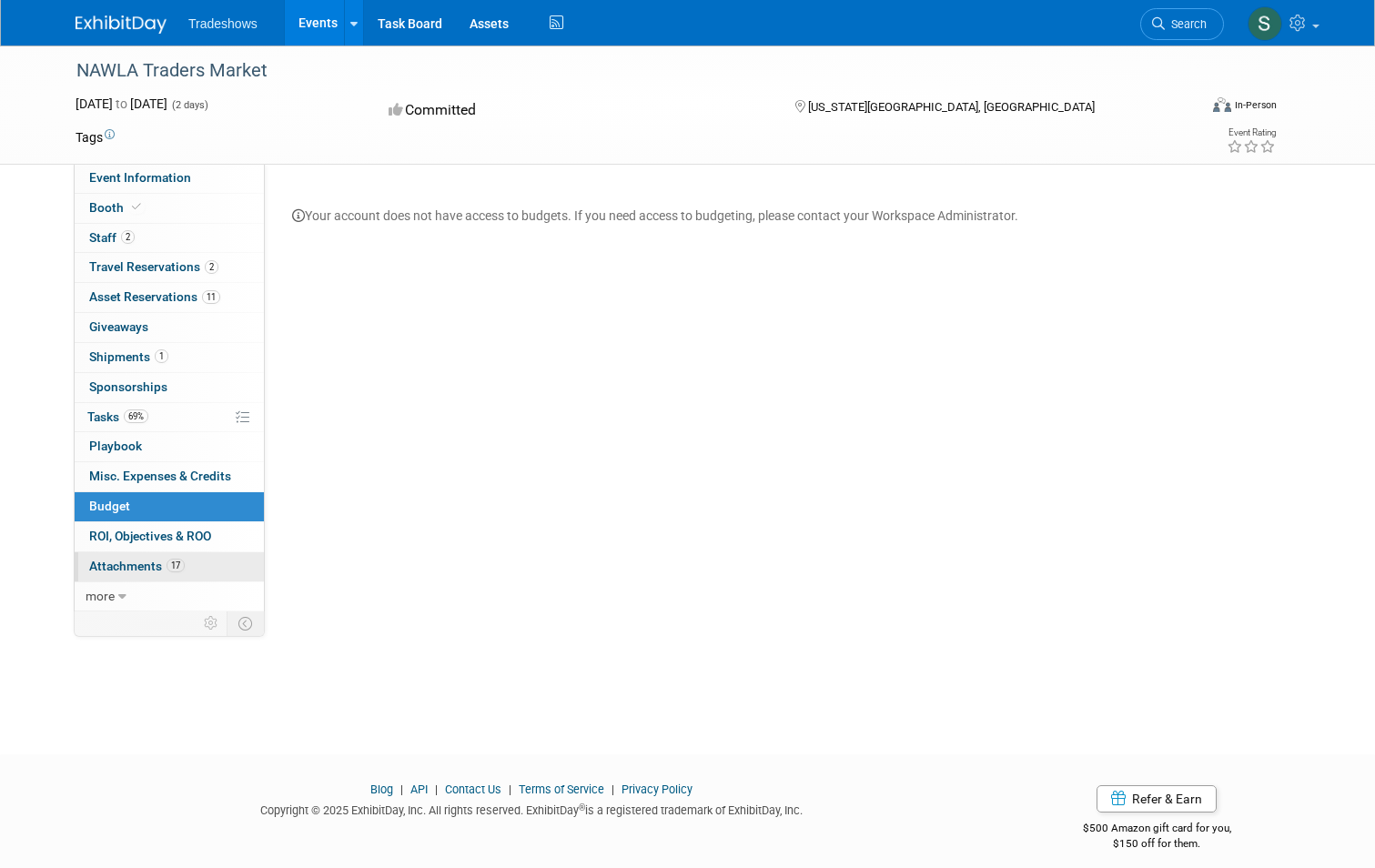
click at [120, 569] on span "Attachments 17" at bounding box center [137, 565] width 95 height 15
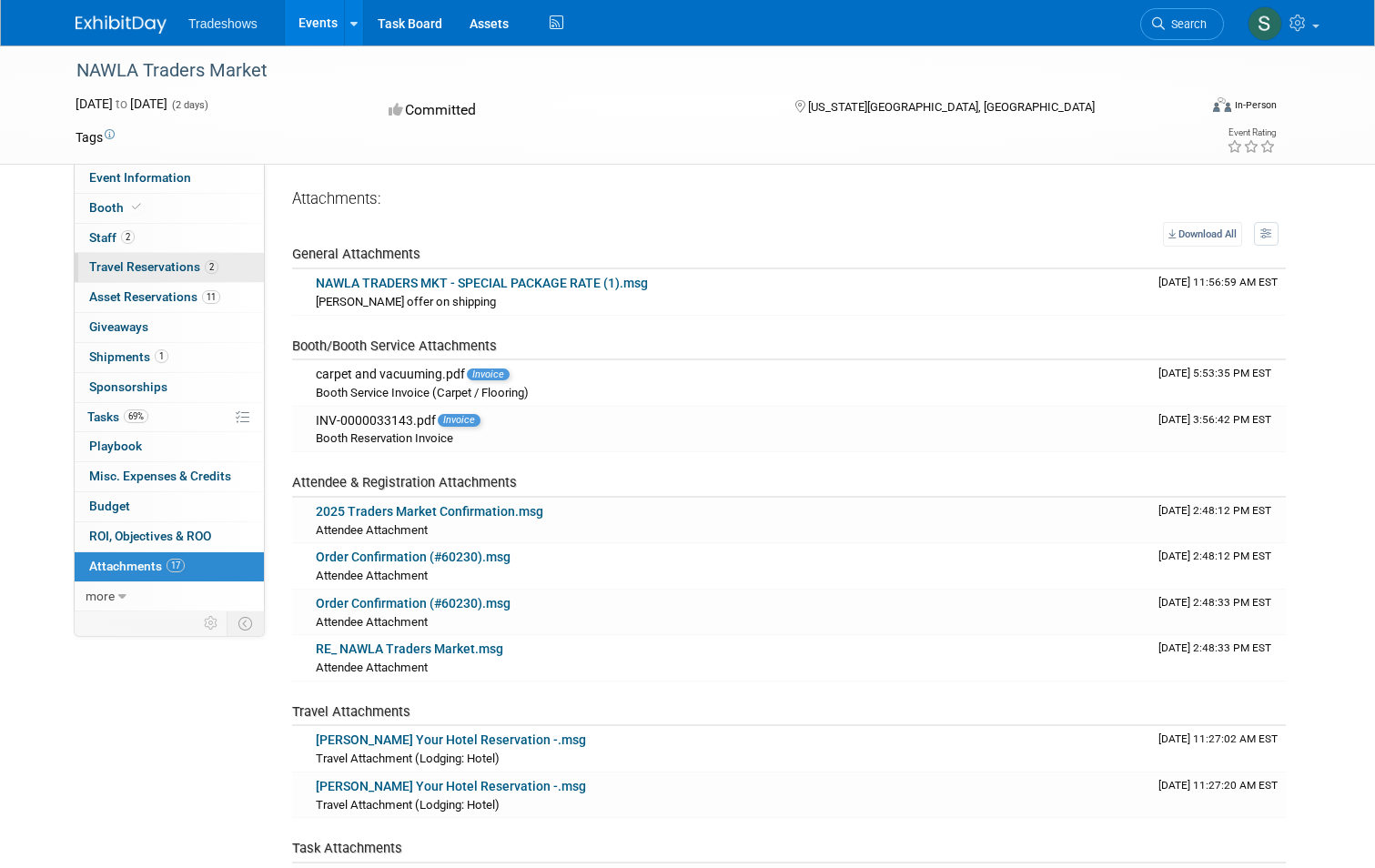
click at [143, 274] on link "2 Travel Reservations 2" at bounding box center [169, 267] width 189 height 29
